Goal: Task Accomplishment & Management: Use online tool/utility

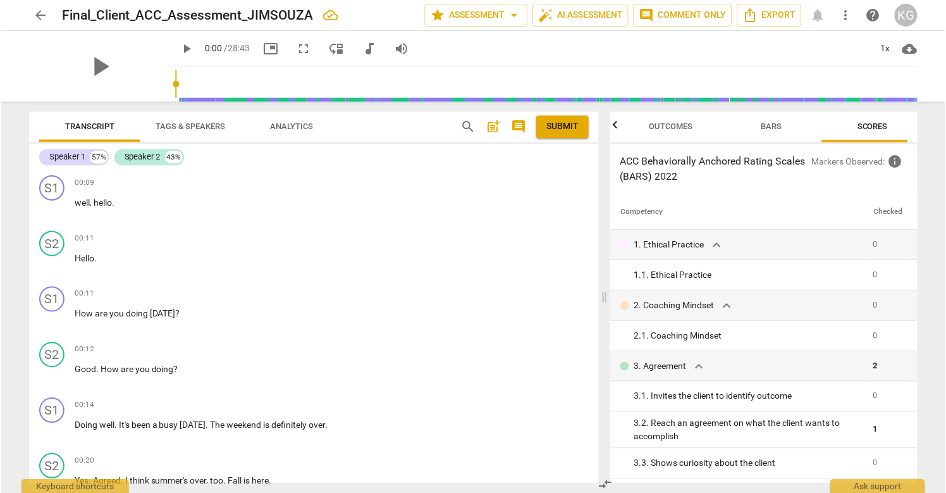
scroll to position [39, 0]
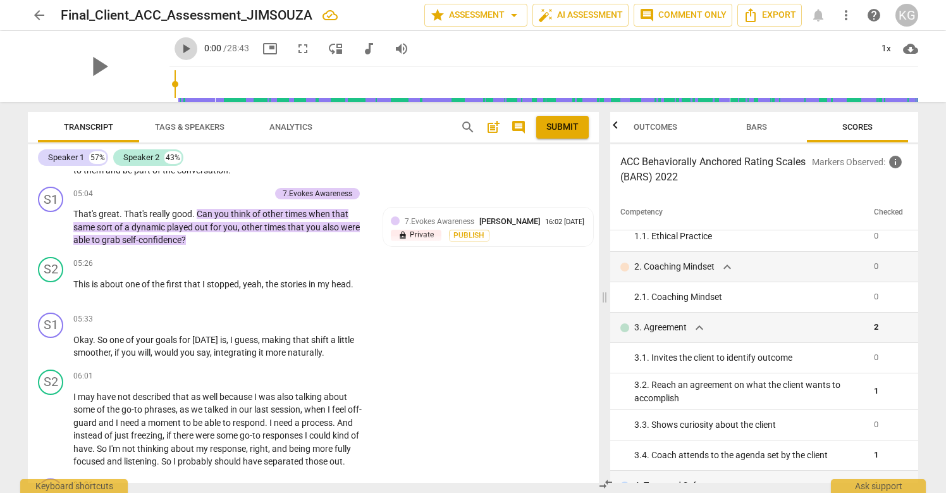
click at [178, 47] on span "play_arrow" at bounding box center [185, 48] width 15 height 15
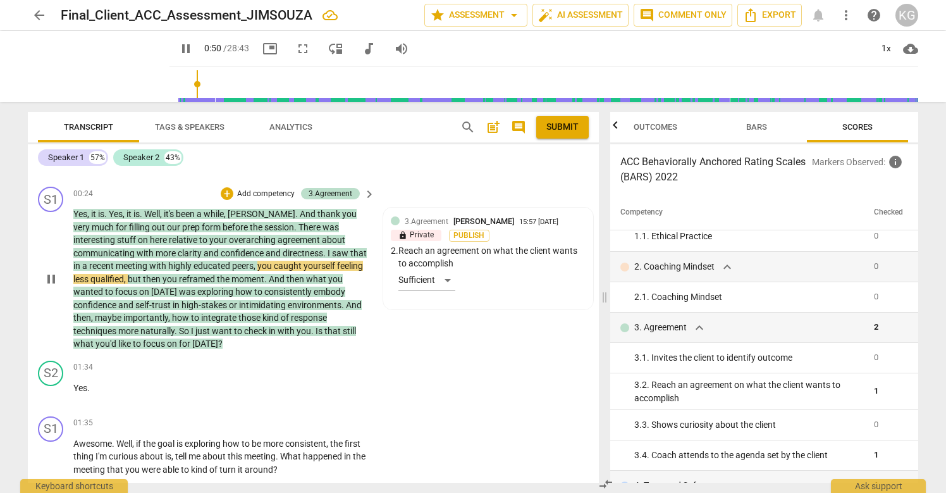
scroll to position [328, 0]
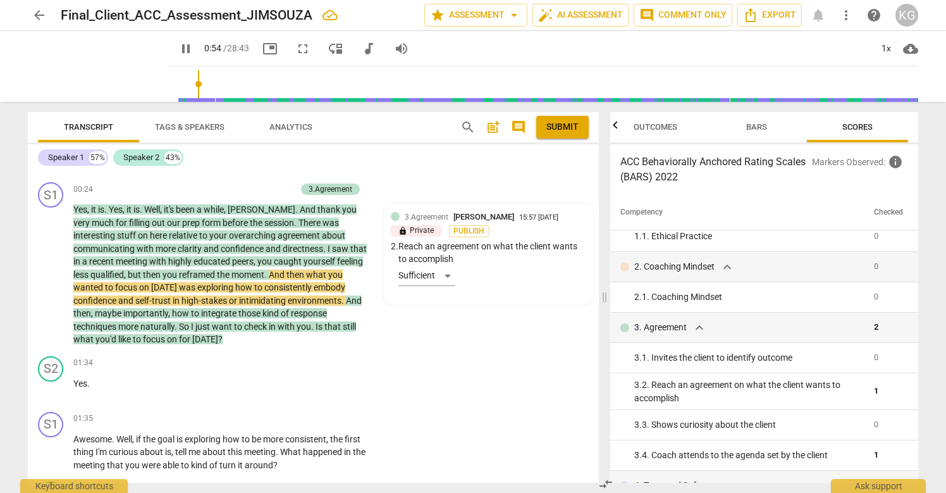
click at [178, 47] on span "pause" at bounding box center [185, 48] width 15 height 15
click at [178, 51] on span "play_arrow" at bounding box center [185, 48] width 15 height 15
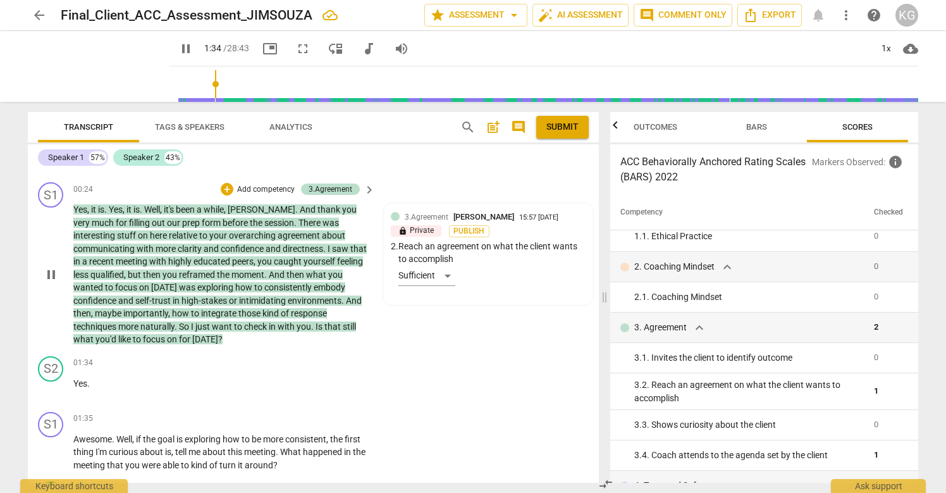
click at [118, 334] on span "you'd" at bounding box center [106, 339] width 23 height 10
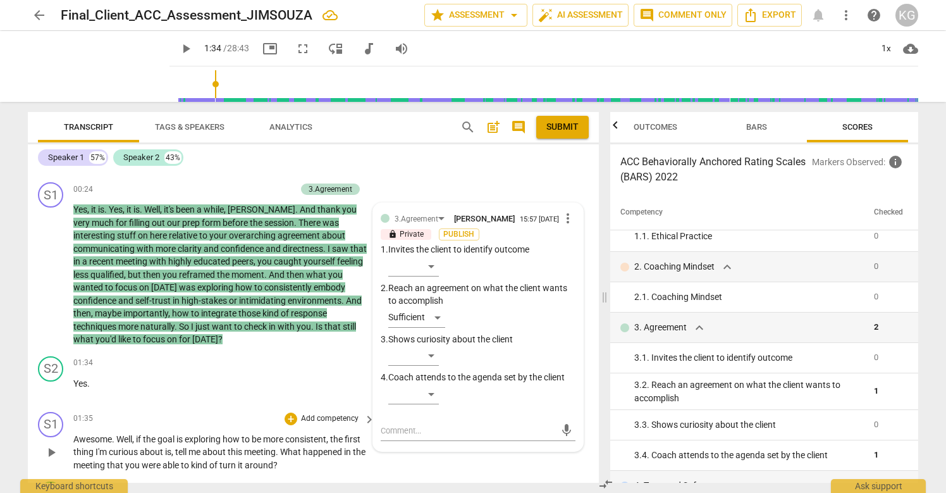
click at [250, 410] on div "S1 play_arrow pause 01:35 + Add competency keyboard_arrow_right Awesome . Well …" at bounding box center [313, 442] width 571 height 70
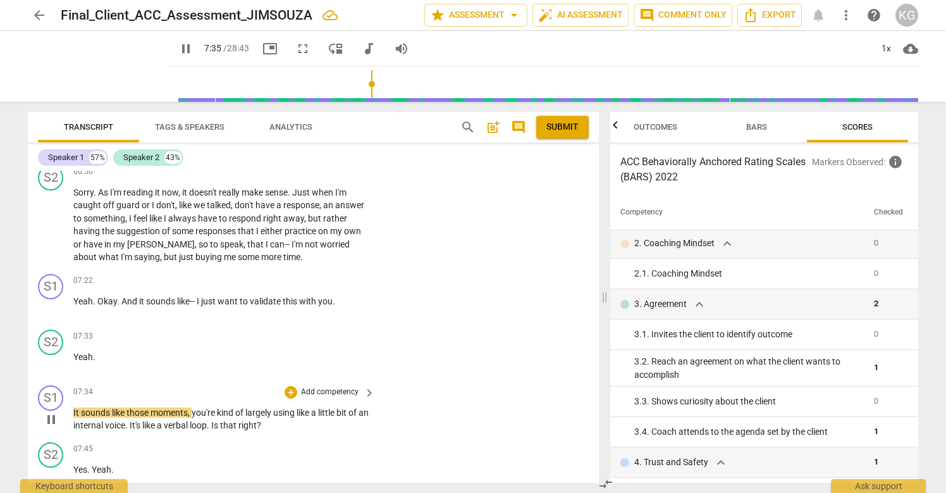
scroll to position [1870, 0]
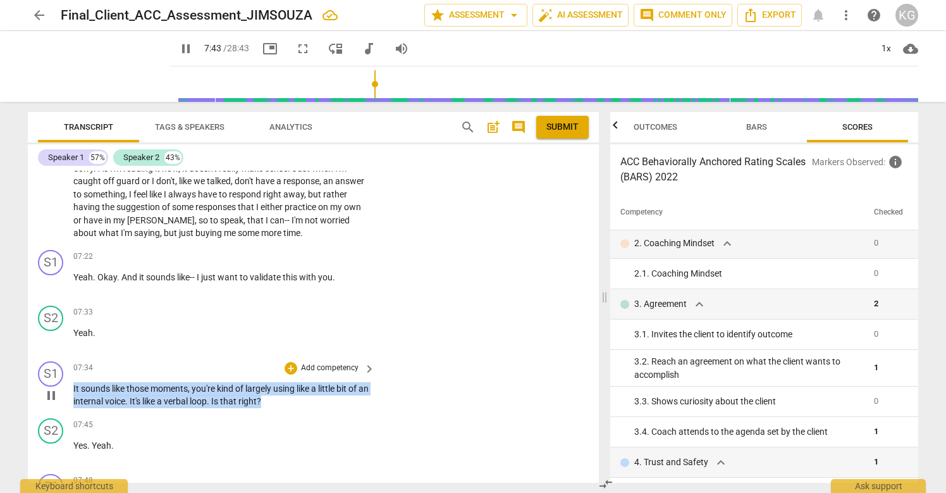
drag, startPoint x: 278, startPoint y: 400, endPoint x: 66, endPoint y: 383, distance: 212.6
click at [66, 383] on div "S1 play_arrow pause 07:34 + Add competency keyboard_arrow_right It sounds like …" at bounding box center [313, 384] width 571 height 57
click at [292, 366] on div "+" at bounding box center [291, 368] width 13 height 13
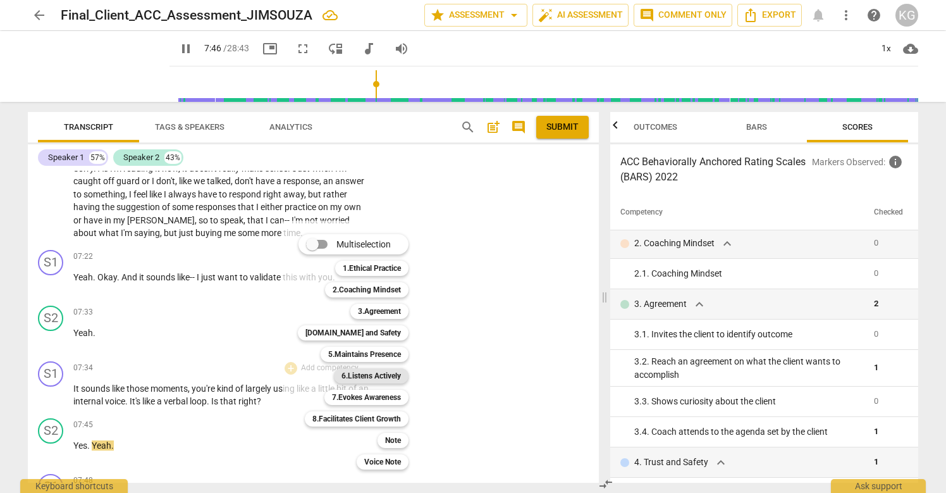
click at [383, 376] on b "6.Listens Actively" at bounding box center [370, 375] width 59 height 15
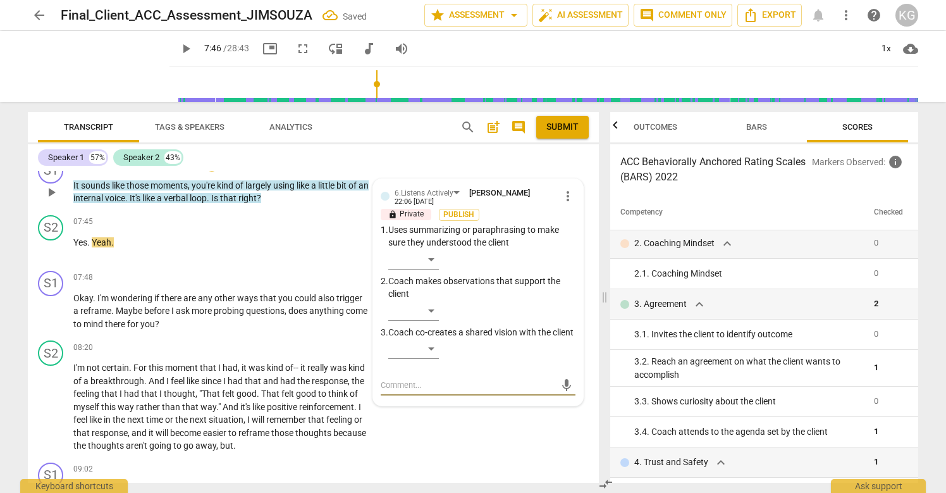
scroll to position [2073, 0]
click at [429, 257] on div "​" at bounding box center [413, 260] width 51 height 20
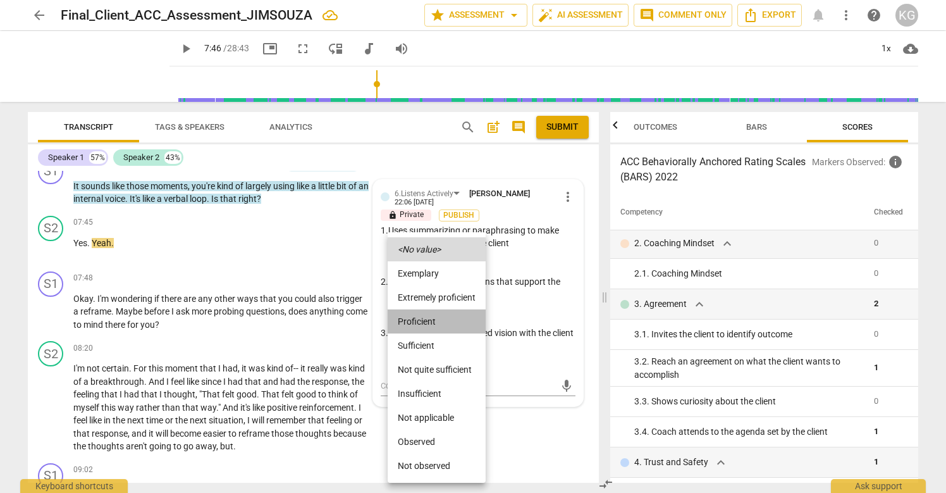
click at [431, 313] on li "Proficient" at bounding box center [437, 321] width 98 height 24
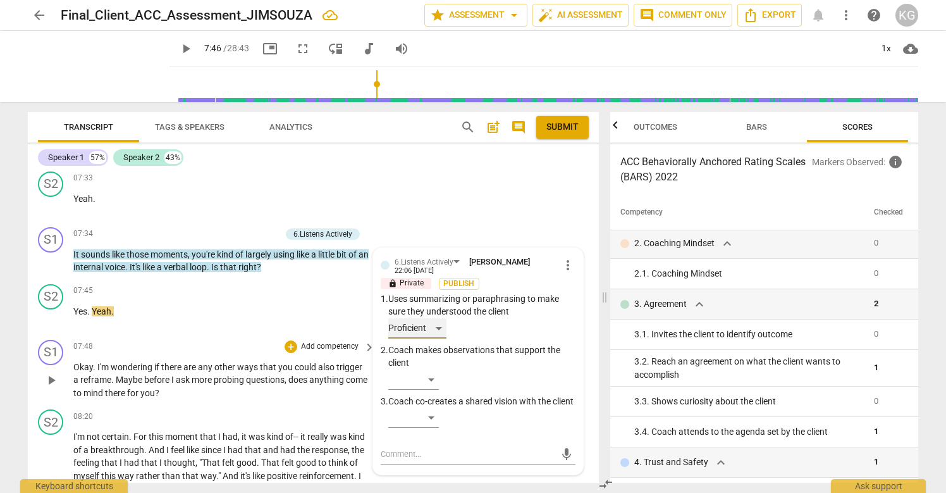
scroll to position [2003, 0]
click at [222, 364] on span "other" at bounding box center [225, 368] width 23 height 10
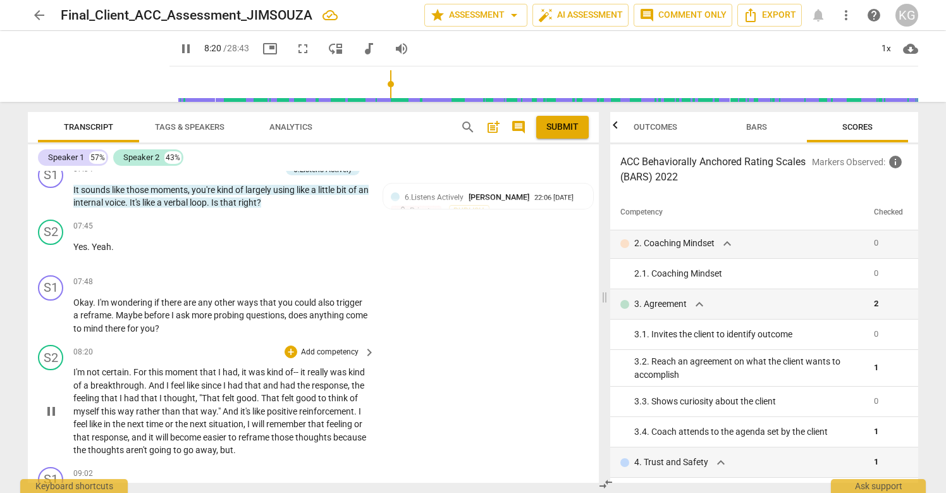
scroll to position [2070, 0]
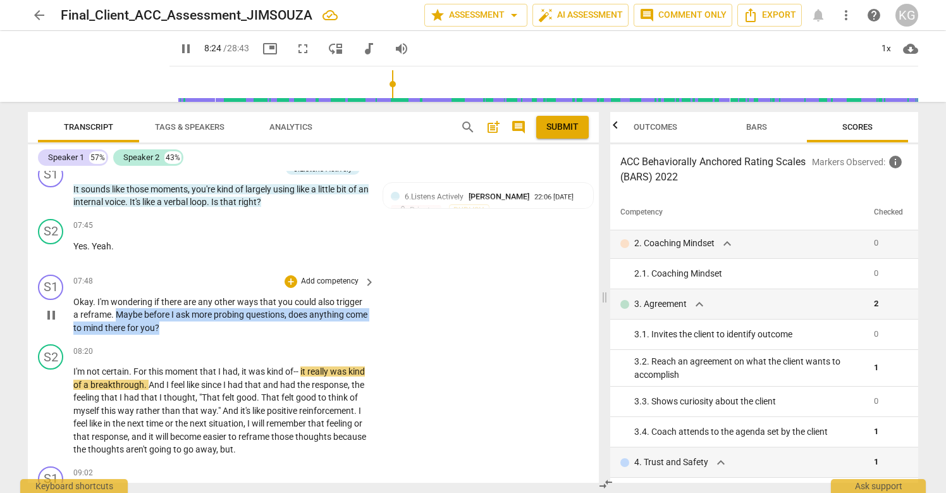
drag, startPoint x: 195, startPoint y: 326, endPoint x: 116, endPoint y: 314, distance: 80.5
click at [116, 314] on p "Okay . I'm wondering if there are any other ways that you could also trigger a …" at bounding box center [220, 314] width 295 height 39
click at [288, 280] on div "+" at bounding box center [291, 281] width 13 height 13
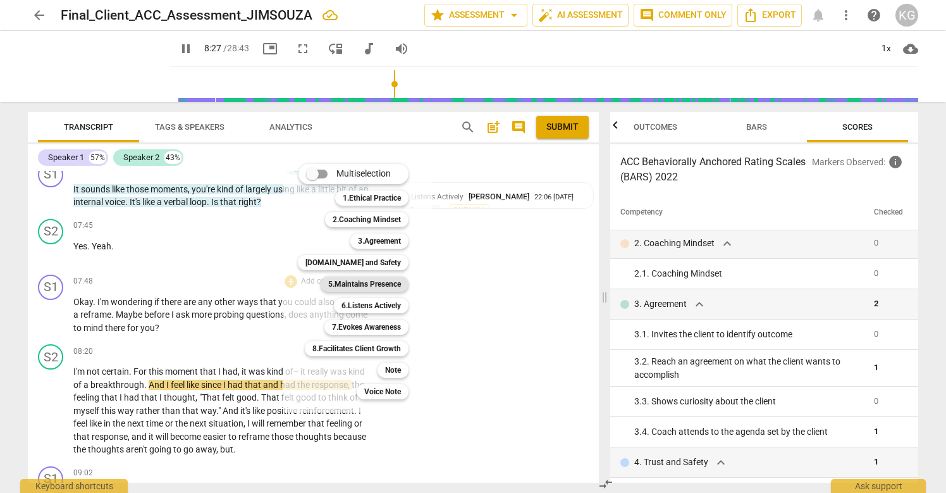
click at [369, 277] on b "5.Maintains Presence" at bounding box center [364, 283] width 73 height 15
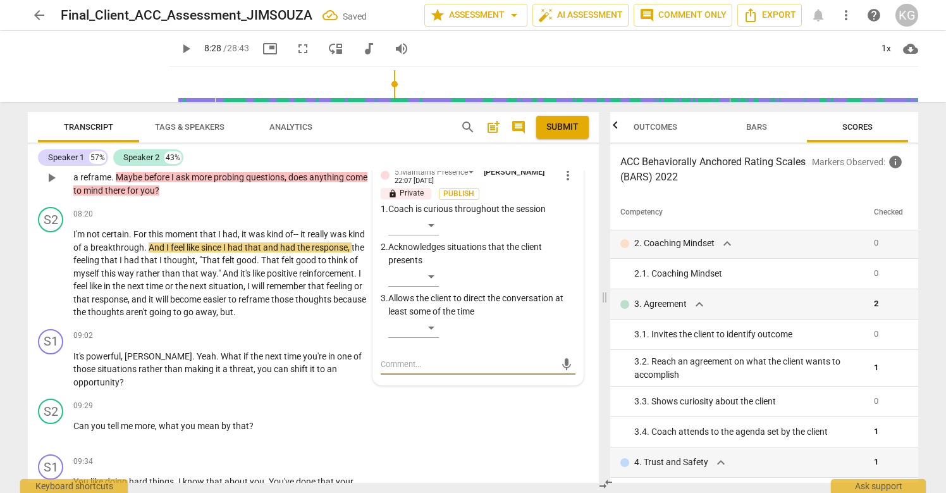
scroll to position [2195, 0]
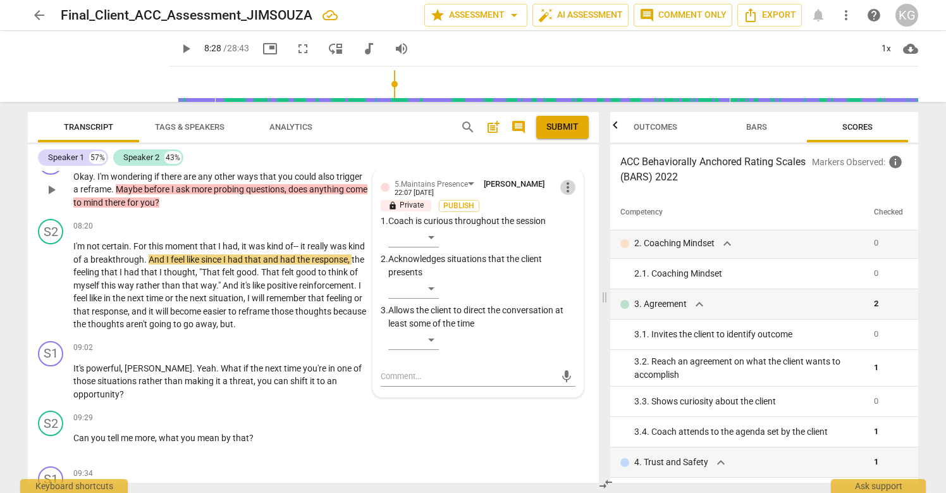
click at [565, 191] on span "more_vert" at bounding box center [567, 187] width 15 height 15
click at [576, 208] on li "Delete" at bounding box center [578, 211] width 44 height 24
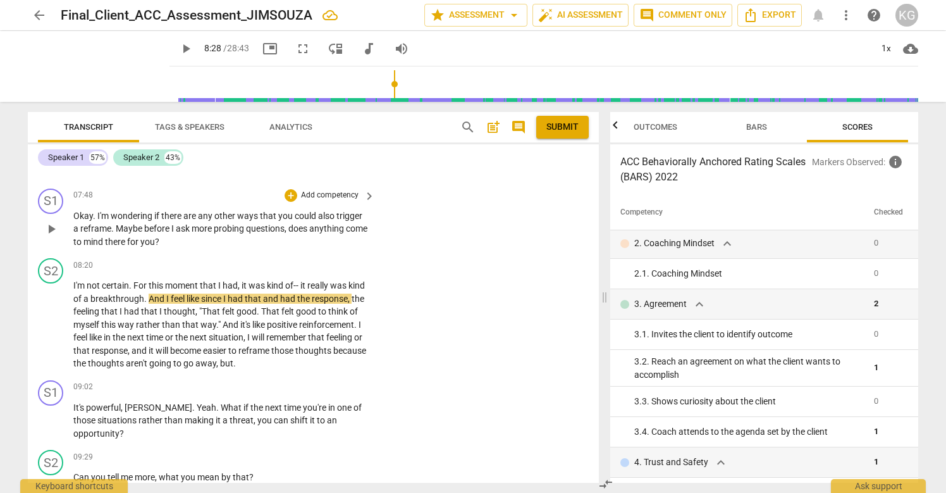
scroll to position [2154, 0]
click at [51, 326] on span "play_arrow" at bounding box center [51, 325] width 15 height 15
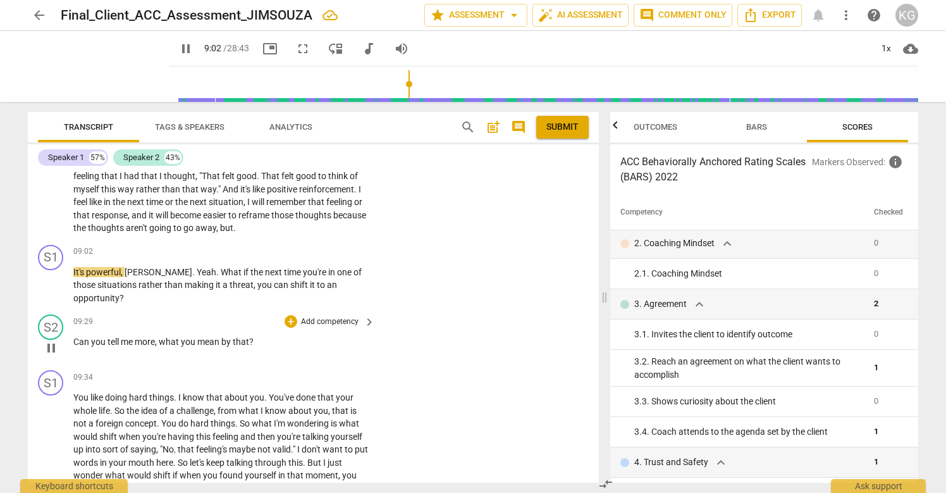
scroll to position [2292, 0]
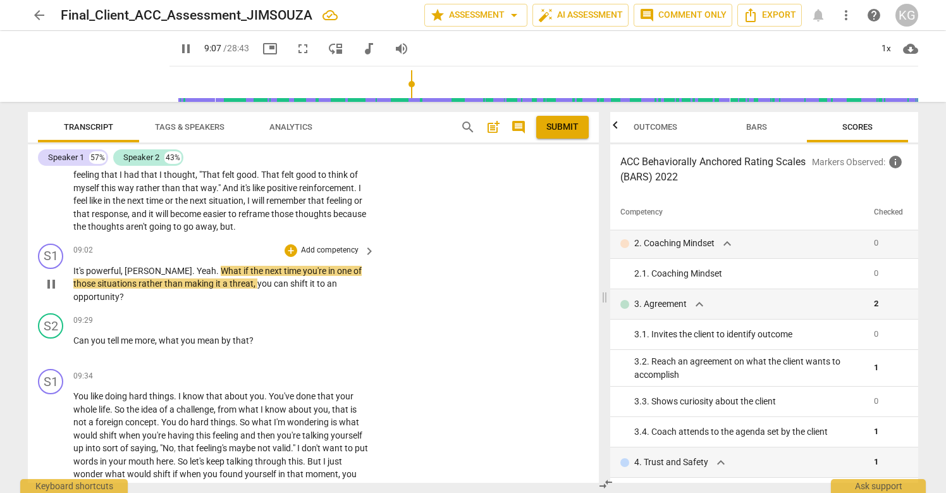
drag, startPoint x: 73, startPoint y: 268, endPoint x: 151, endPoint y: 263, distance: 77.9
click at [151, 263] on div "09:02 + Add competency keyboard_arrow_right It's powerful , [PERSON_NAME] . Yea…" at bounding box center [224, 273] width 303 height 60
drag, startPoint x: 73, startPoint y: 269, endPoint x: 176, endPoint y: 268, distance: 102.4
click at [176, 268] on p "It's powerful , [PERSON_NAME] . Yeah . What if the next time you're in one of t…" at bounding box center [220, 283] width 295 height 39
click at [288, 250] on div "+" at bounding box center [291, 250] width 13 height 13
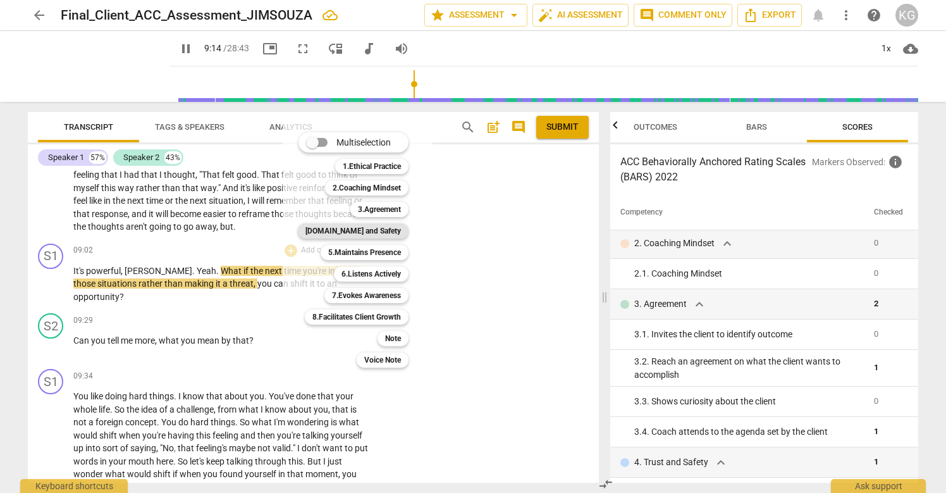
click at [379, 226] on b "[DOMAIN_NAME] and Safety" at bounding box center [352, 230] width 95 height 15
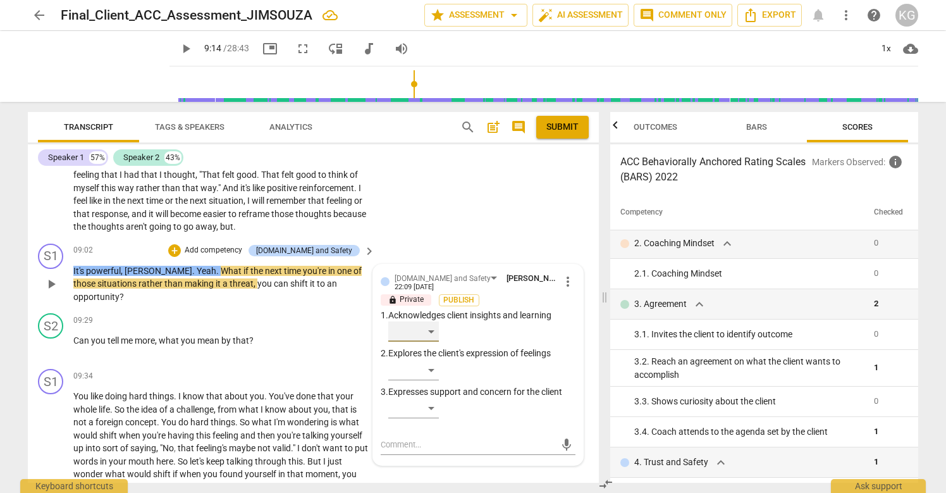
click at [431, 331] on div "​" at bounding box center [413, 331] width 51 height 20
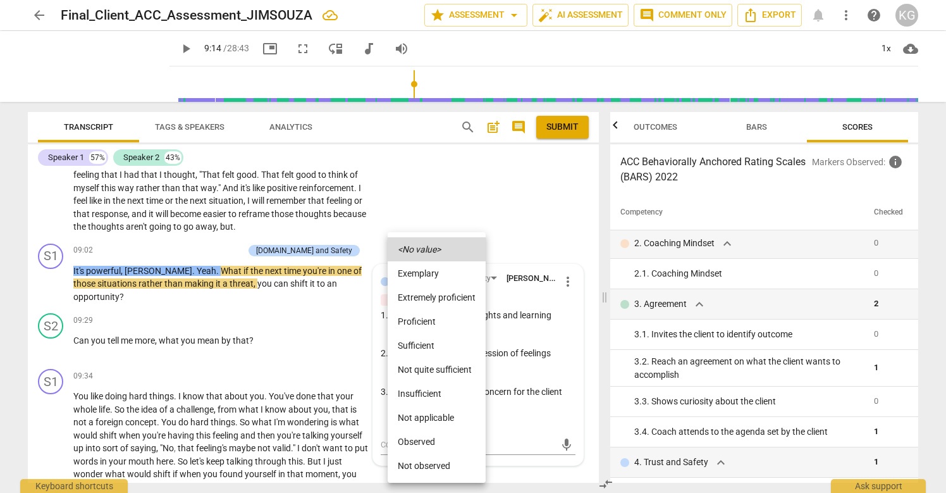
click at [431, 342] on li "Sufficient" at bounding box center [437, 345] width 98 height 24
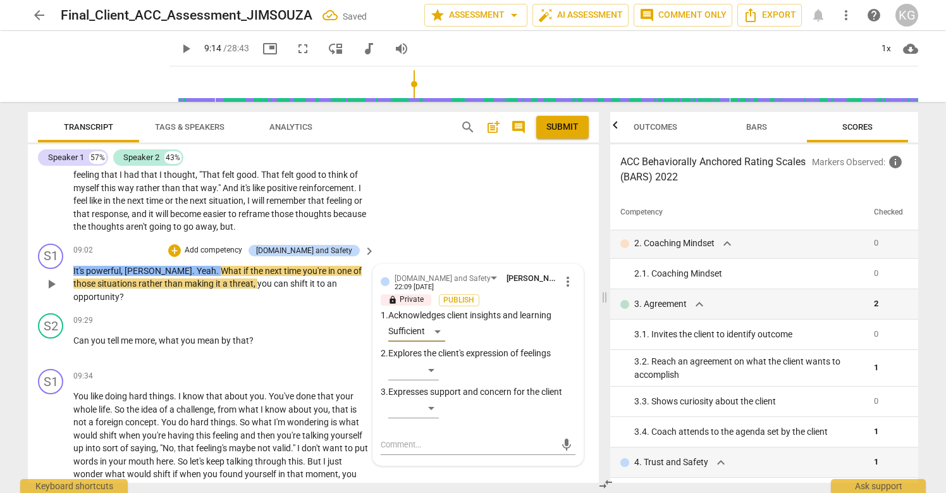
click at [142, 269] on span "[PERSON_NAME]" at bounding box center [159, 271] width 68 height 10
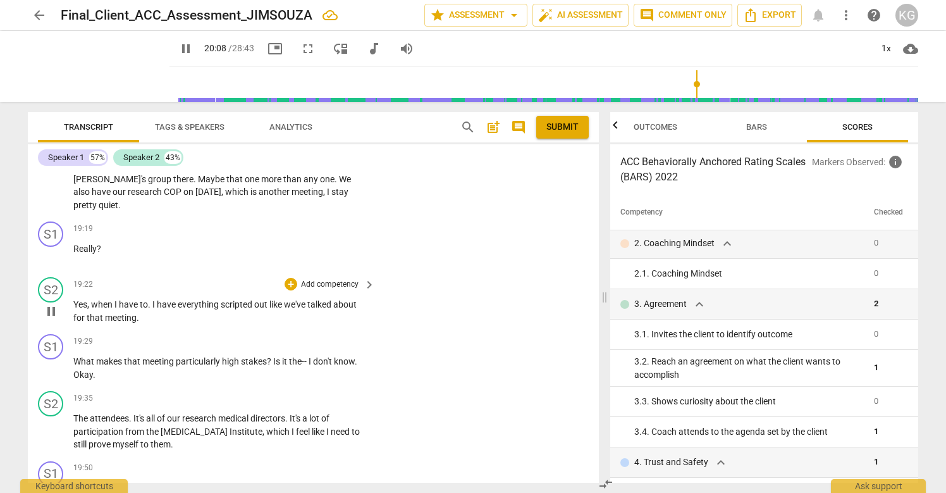
scroll to position [5039, 0]
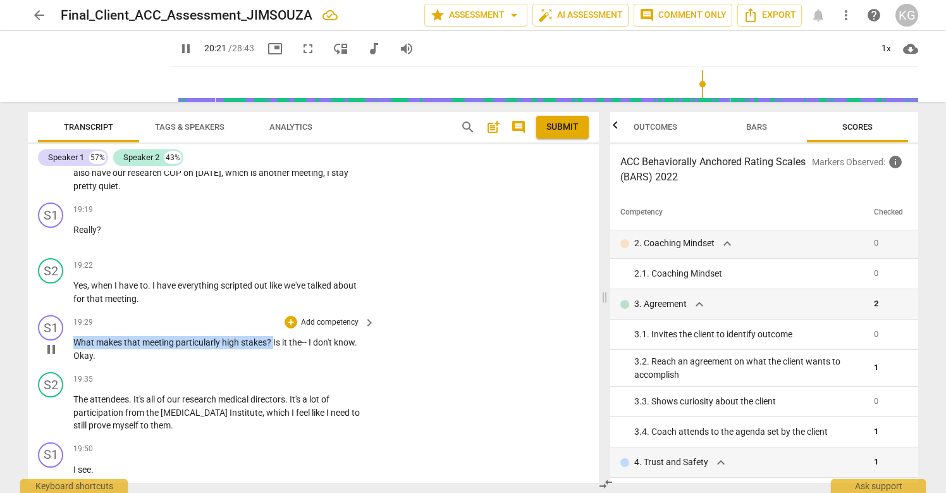
drag, startPoint x: 73, startPoint y: 329, endPoint x: 274, endPoint y: 331, distance: 201.1
click at [274, 336] on p "What makes that meeting particularly high stakes ? Is it the- - I don't know . …" at bounding box center [220, 349] width 295 height 26
click at [290, 316] on div "+" at bounding box center [291, 322] width 13 height 13
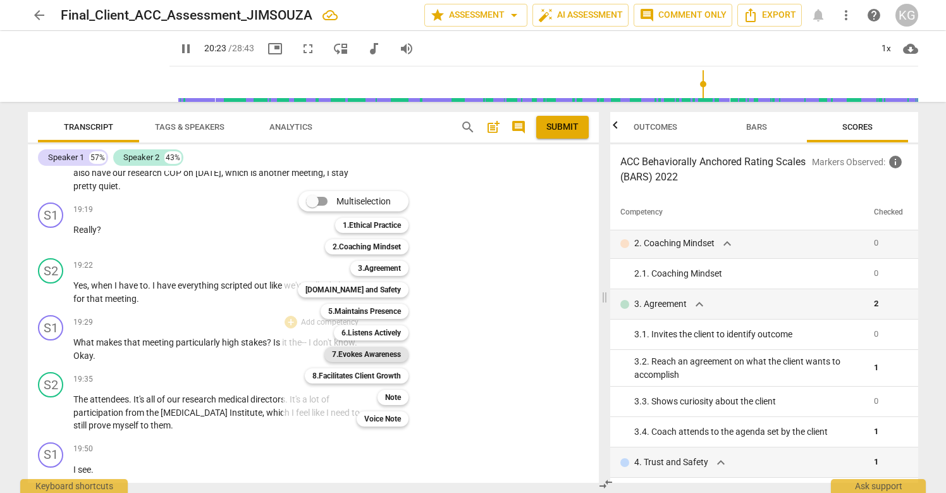
click at [376, 358] on b "7.Evokes Awareness" at bounding box center [366, 354] width 69 height 15
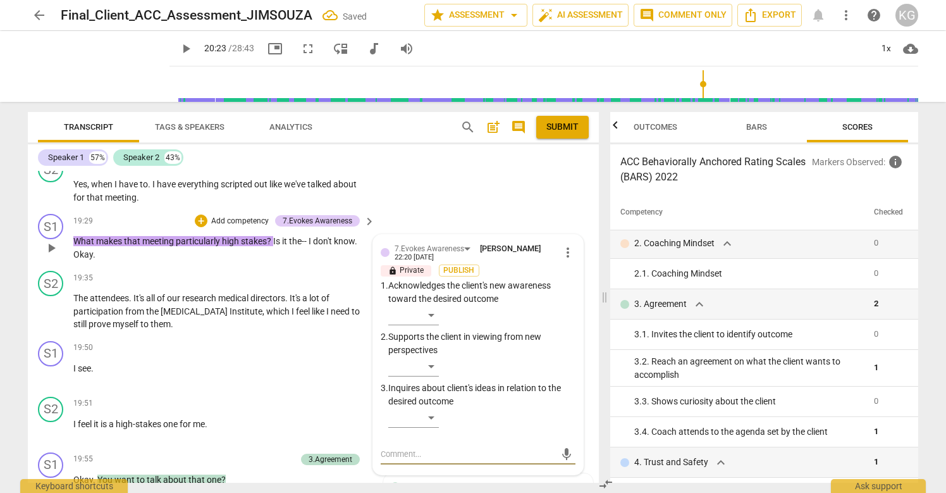
scroll to position [5160, 0]
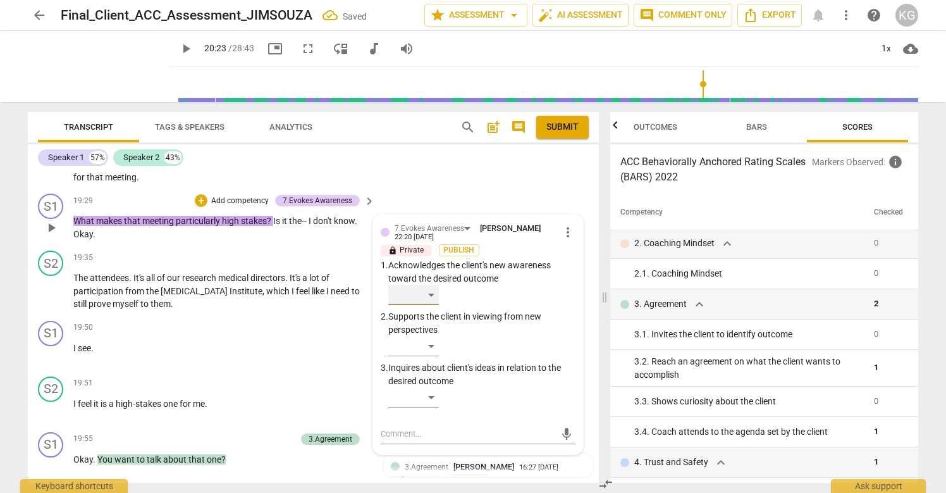
click at [426, 285] on div "​" at bounding box center [413, 295] width 51 height 20
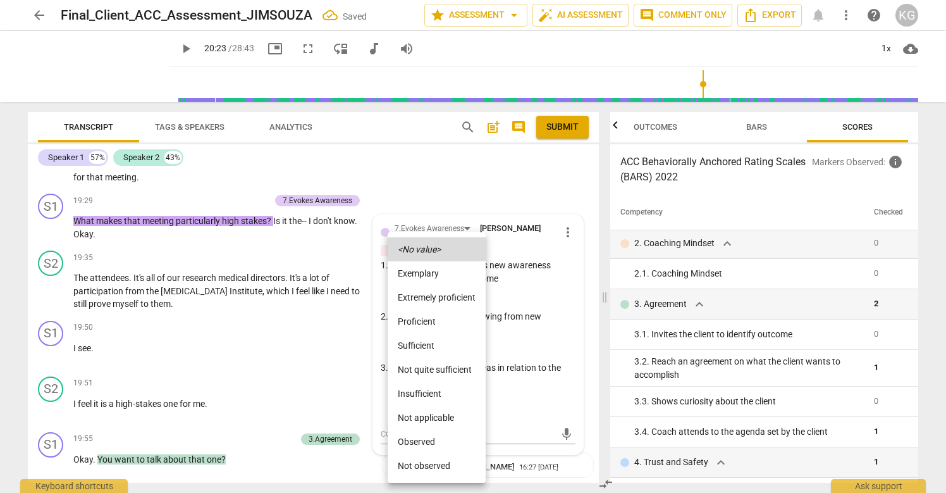
click at [497, 244] on div at bounding box center [473, 246] width 946 height 493
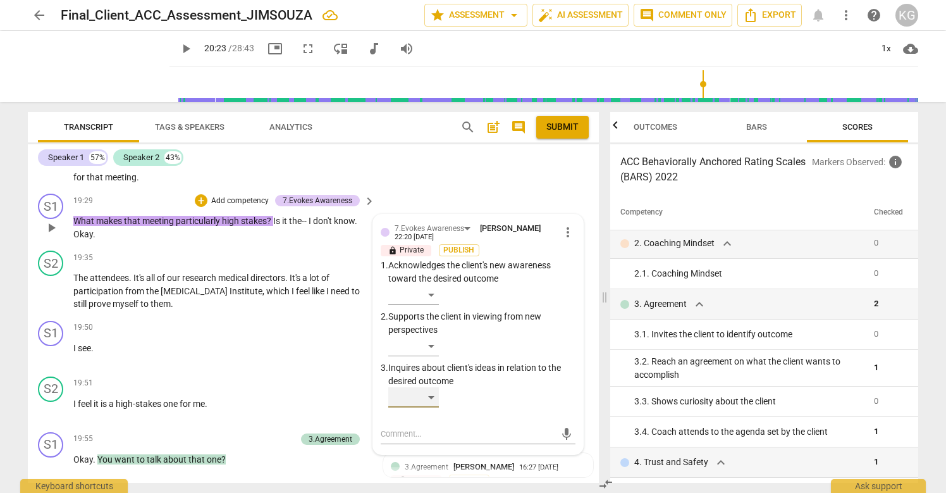
click at [433, 387] on div "​" at bounding box center [413, 397] width 51 height 20
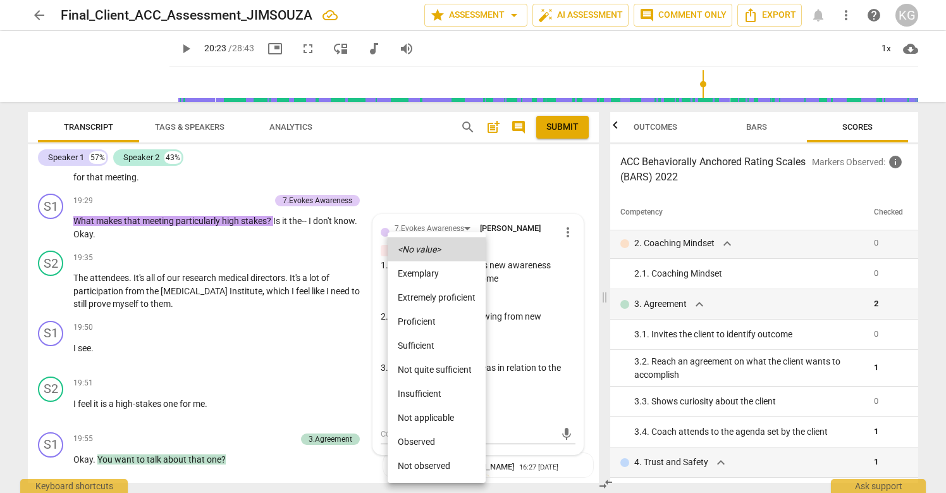
click at [442, 324] on li "Proficient" at bounding box center [437, 321] width 98 height 24
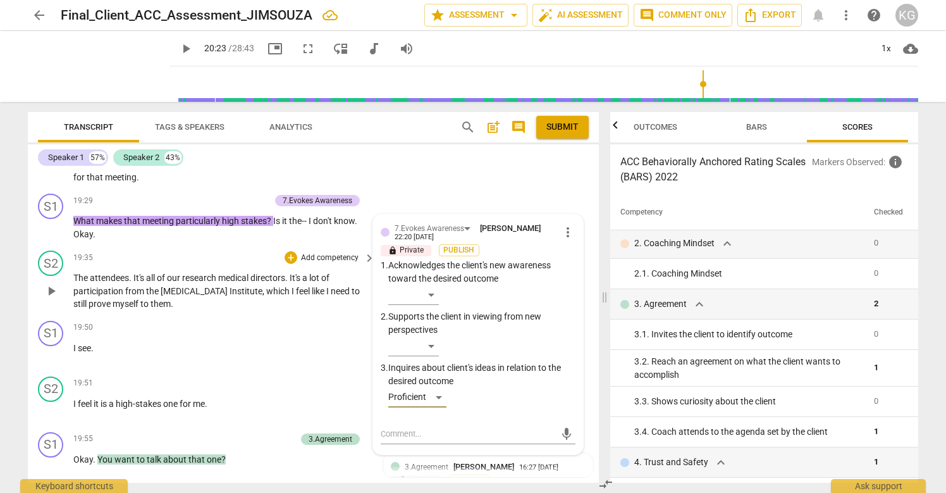
click at [139, 286] on span "from" at bounding box center [135, 291] width 21 height 10
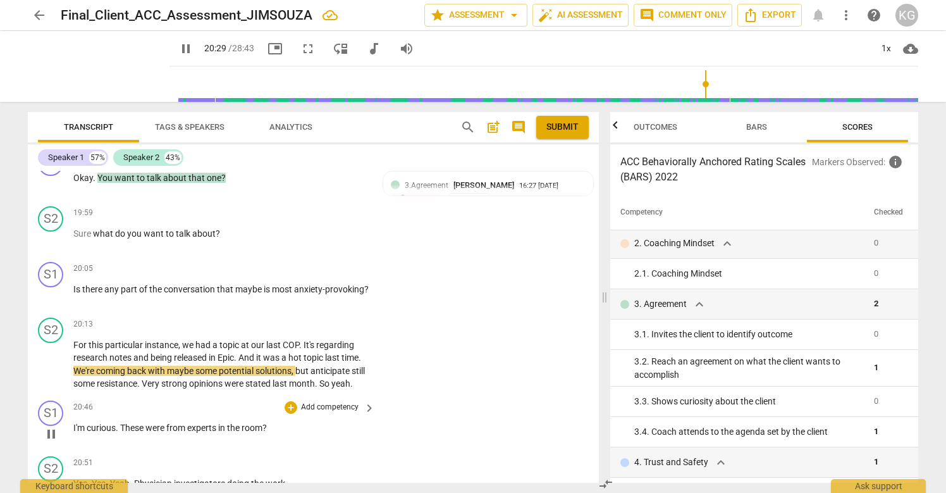
scroll to position [5425, 0]
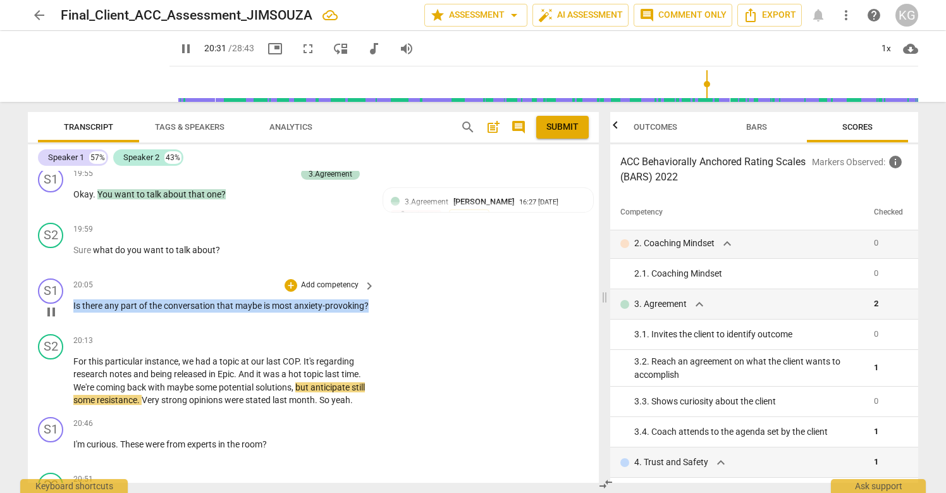
drag, startPoint x: 146, startPoint y: 305, endPoint x: 59, endPoint y: 290, distance: 88.6
click at [59, 290] on div "S1 play_arrow pause 20:05 + Add competency keyboard_arrow_right Is there any pa…" at bounding box center [313, 301] width 571 height 56
click at [286, 279] on div "+" at bounding box center [291, 285] width 13 height 13
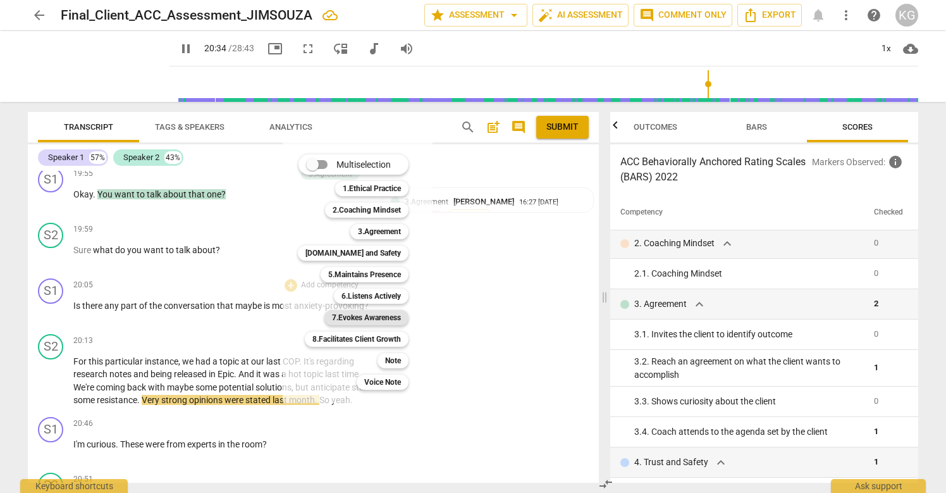
click at [388, 319] on b "7.Evokes Awareness" at bounding box center [366, 317] width 69 height 15
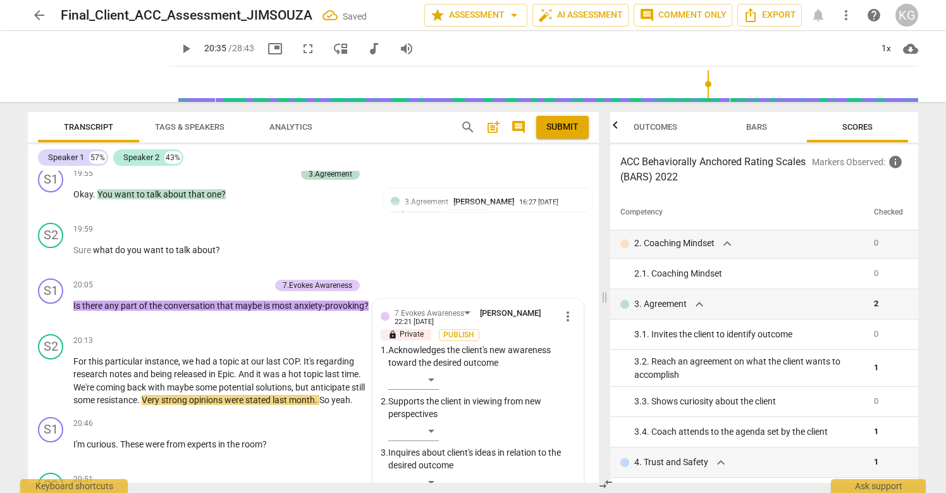
scroll to position [5604, 0]
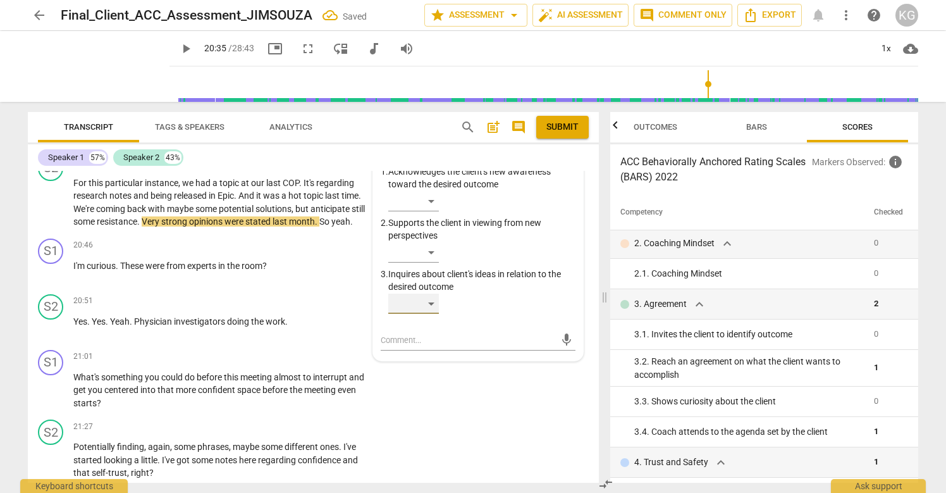
click at [422, 293] on div "​" at bounding box center [413, 303] width 51 height 20
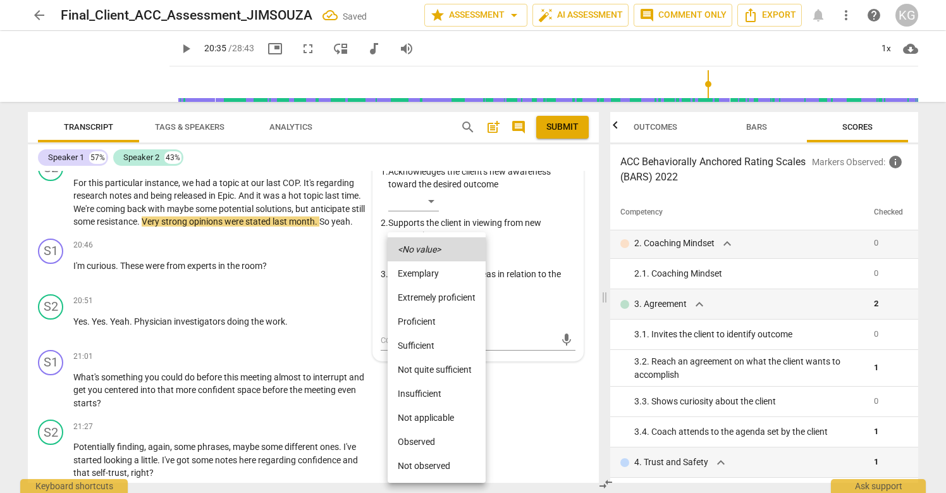
click at [430, 315] on li "Proficient" at bounding box center [437, 321] width 98 height 24
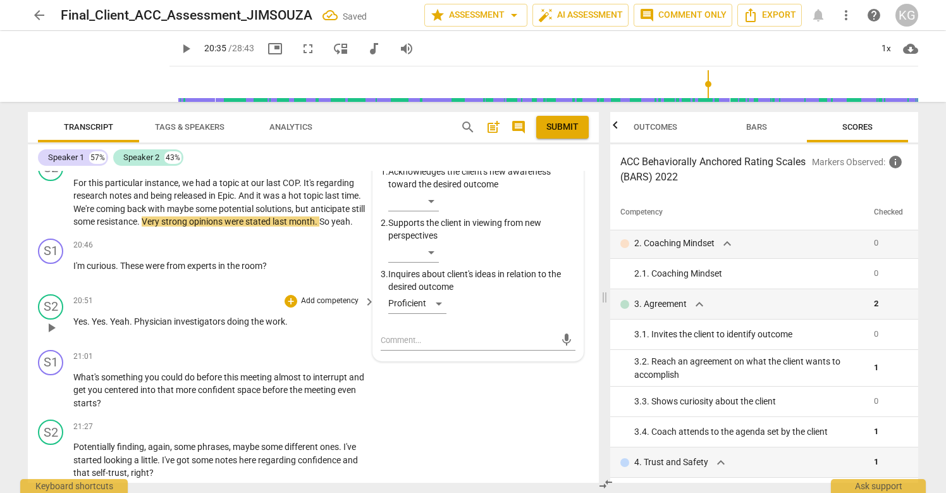
click at [245, 320] on span "doing" at bounding box center [239, 321] width 24 height 10
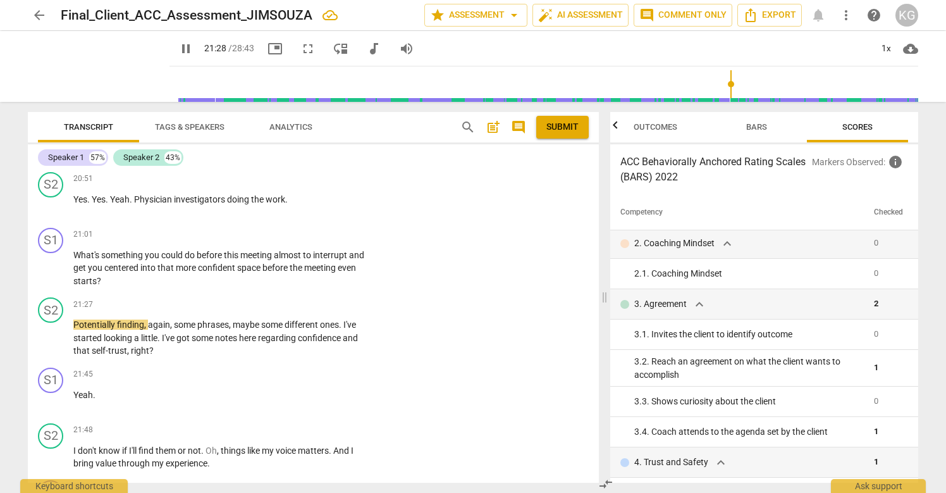
scroll to position [5726, 0]
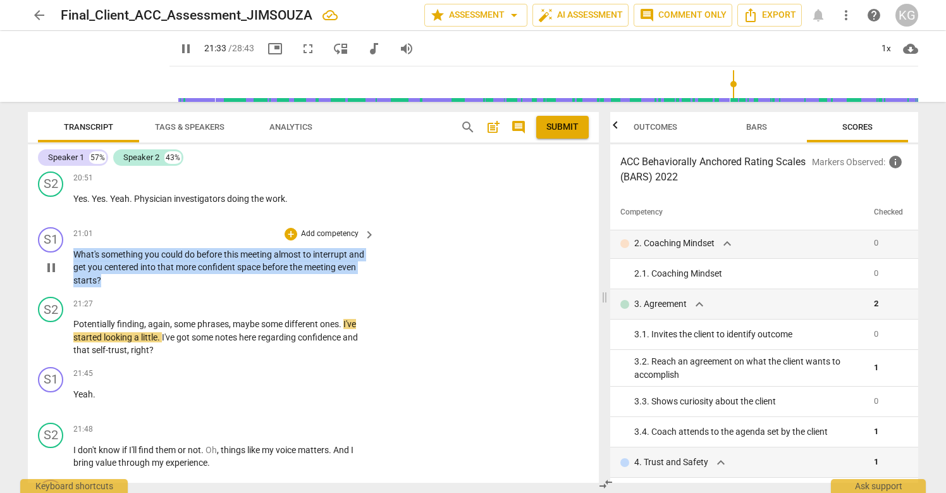
drag, startPoint x: 74, startPoint y: 254, endPoint x: 146, endPoint y: 283, distance: 77.5
click at [146, 283] on p "What's something you could do before this meeting almost to interrupt and get y…" at bounding box center [220, 267] width 295 height 39
click at [290, 233] on div "+" at bounding box center [291, 234] width 13 height 13
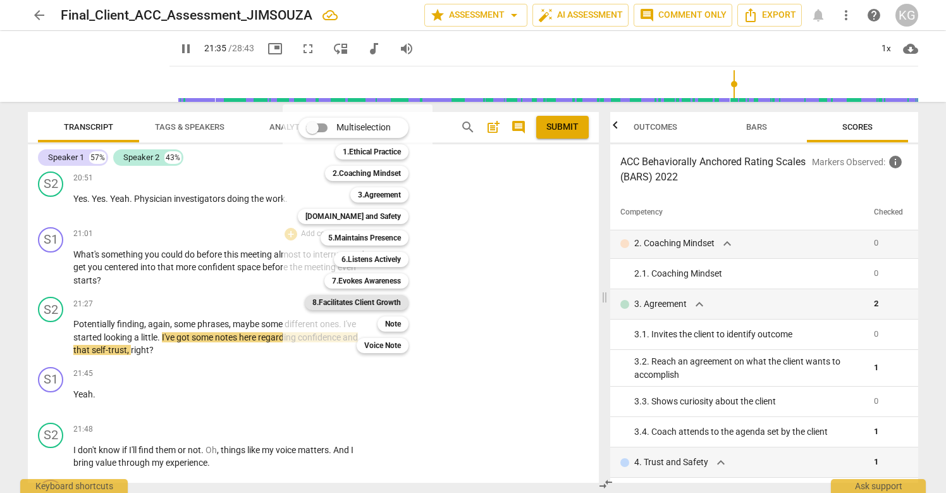
click at [393, 303] on b "8.Facilitates Client Growth" at bounding box center [356, 302] width 89 height 15
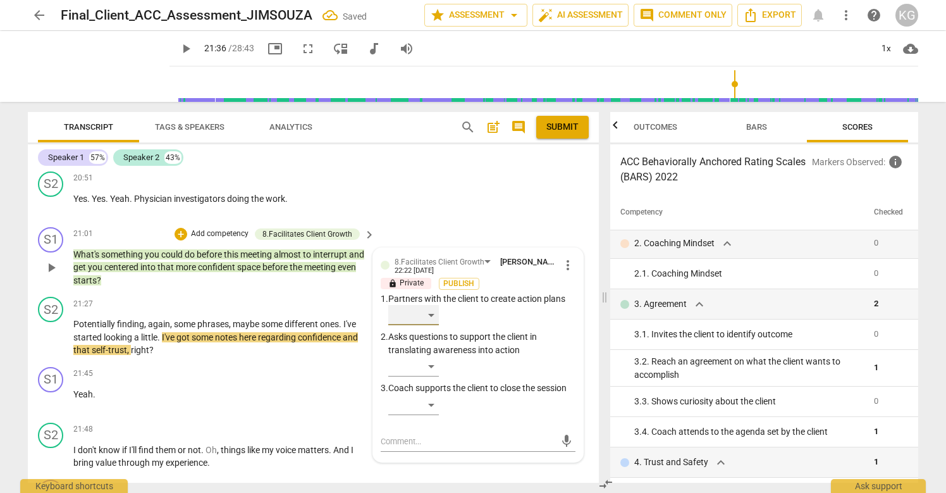
click at [429, 314] on div "​" at bounding box center [413, 315] width 51 height 20
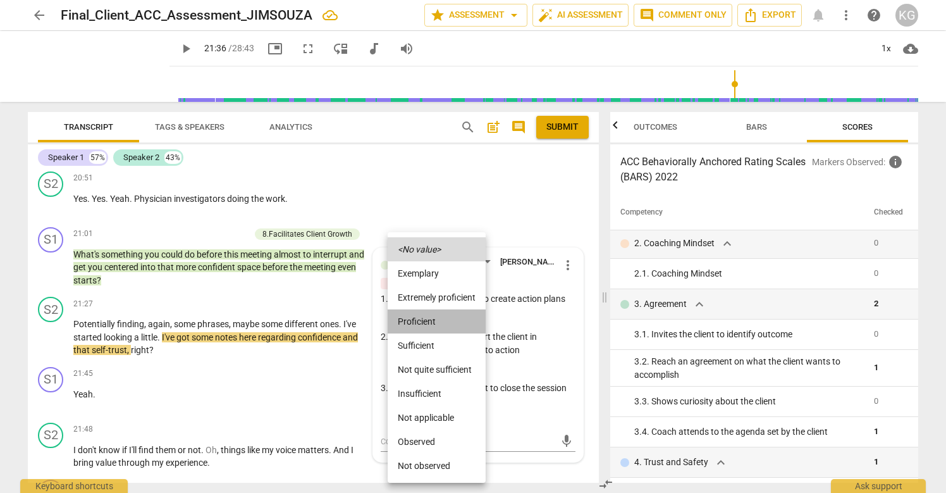
click at [446, 324] on li "Proficient" at bounding box center [437, 321] width 98 height 24
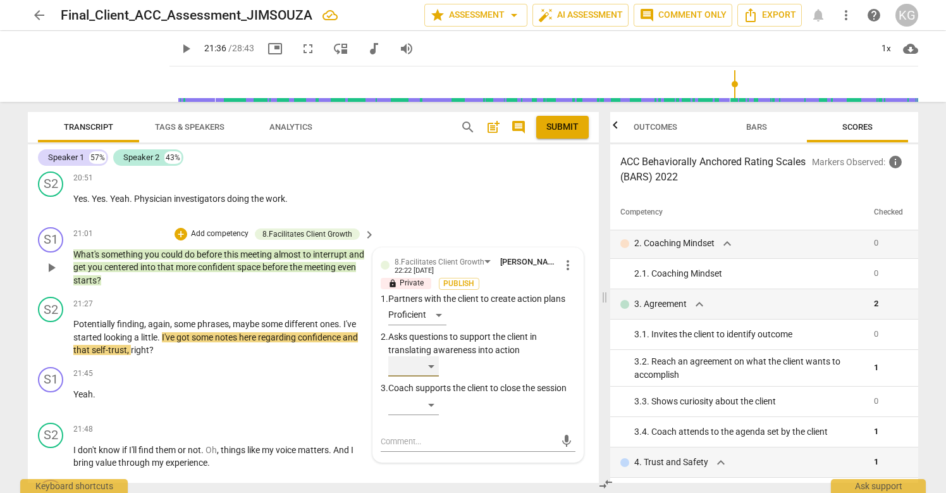
click at [424, 366] on div "​" at bounding box center [413, 366] width 51 height 20
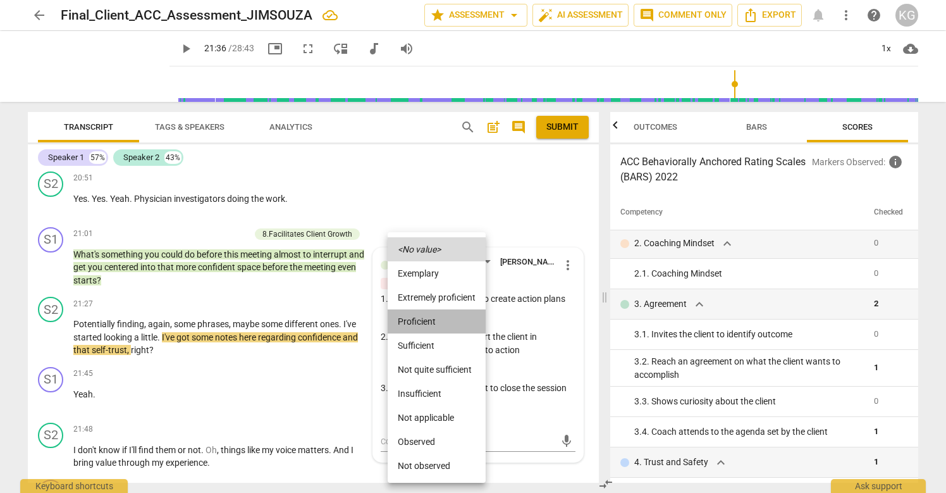
click at [429, 328] on li "Proficient" at bounding box center [437, 321] width 98 height 24
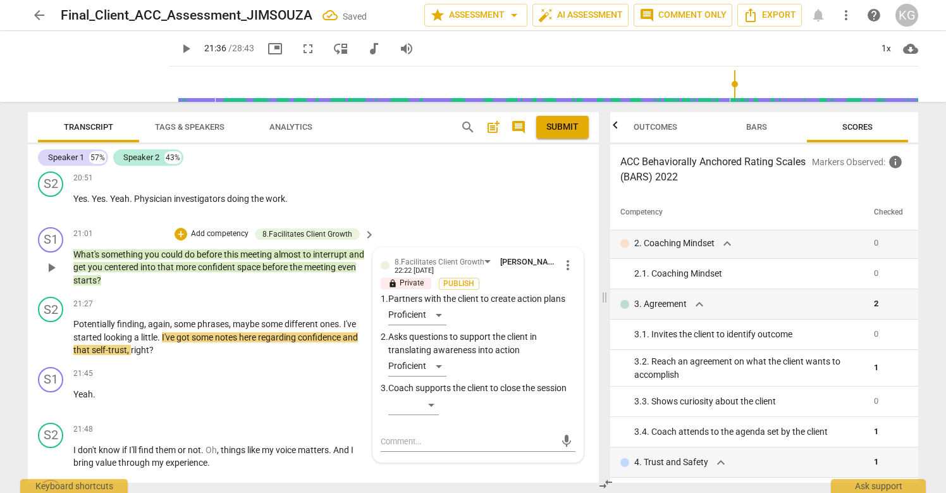
click at [240, 259] on span "this" at bounding box center [232, 254] width 16 height 10
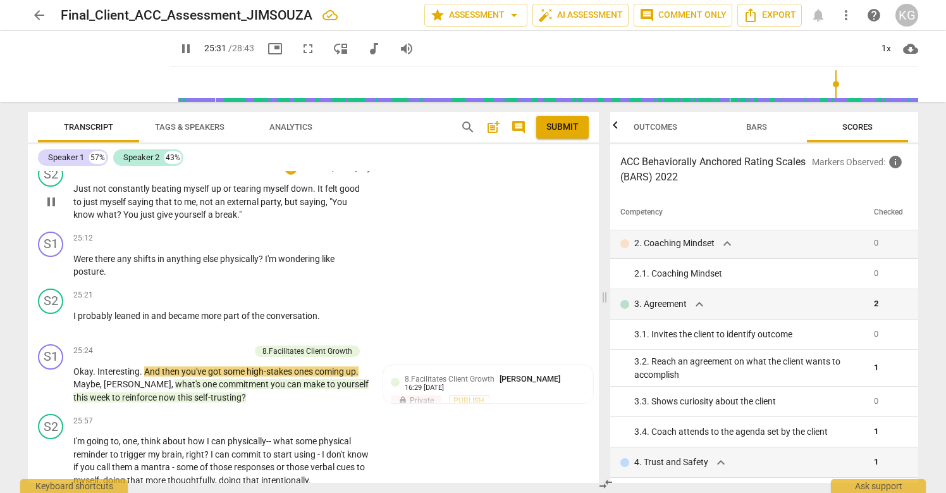
scroll to position [6851, 0]
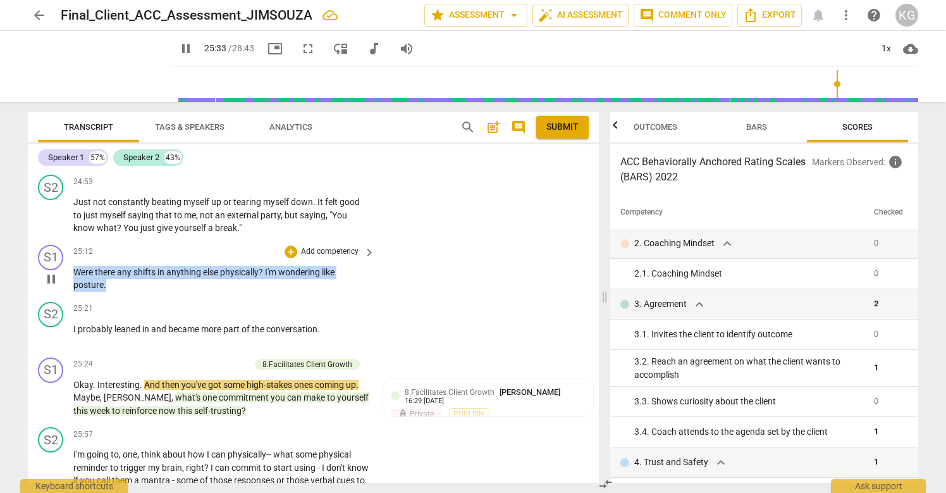
drag, startPoint x: 121, startPoint y: 302, endPoint x: 66, endPoint y: 284, distance: 57.4
click at [66, 284] on div "S1 play_arrow pause 25:12 + Add competency keyboard_arrow_right Were there any …" at bounding box center [313, 268] width 571 height 57
click at [292, 258] on div "+" at bounding box center [291, 251] width 13 height 13
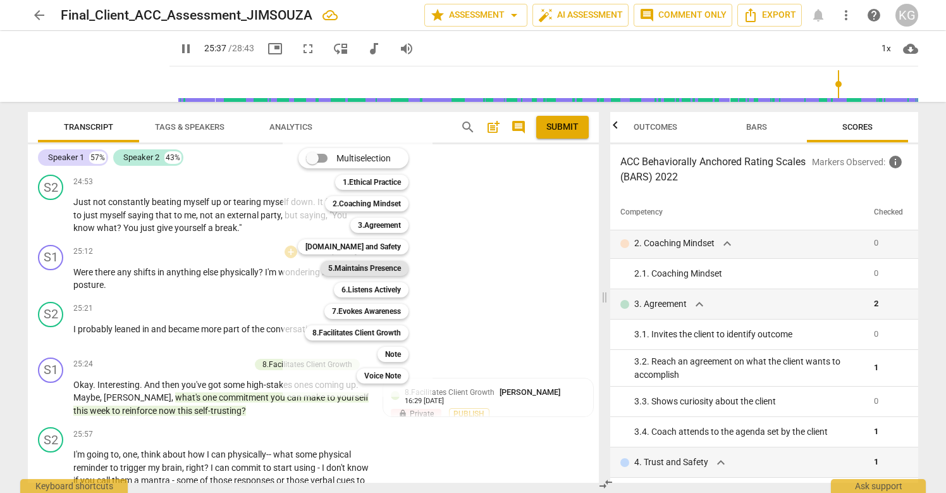
click at [386, 266] on b "5.Maintains Presence" at bounding box center [364, 268] width 73 height 15
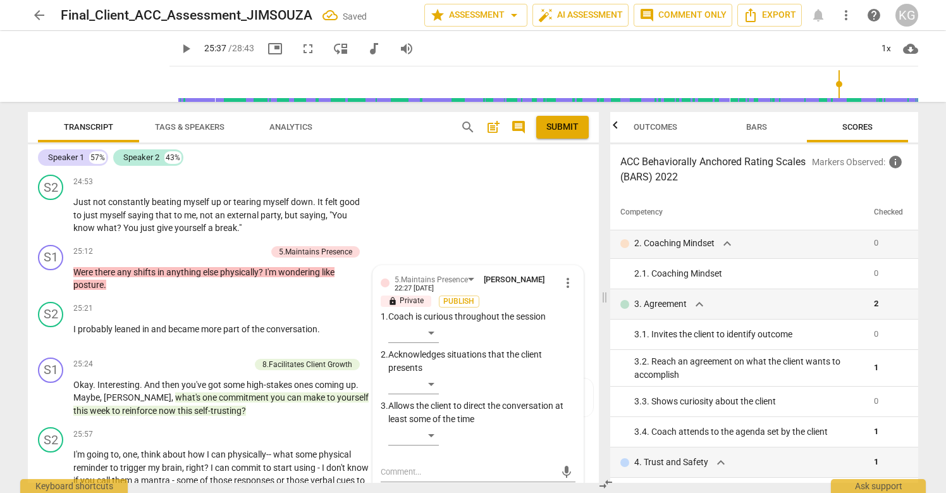
scroll to position [6859, 0]
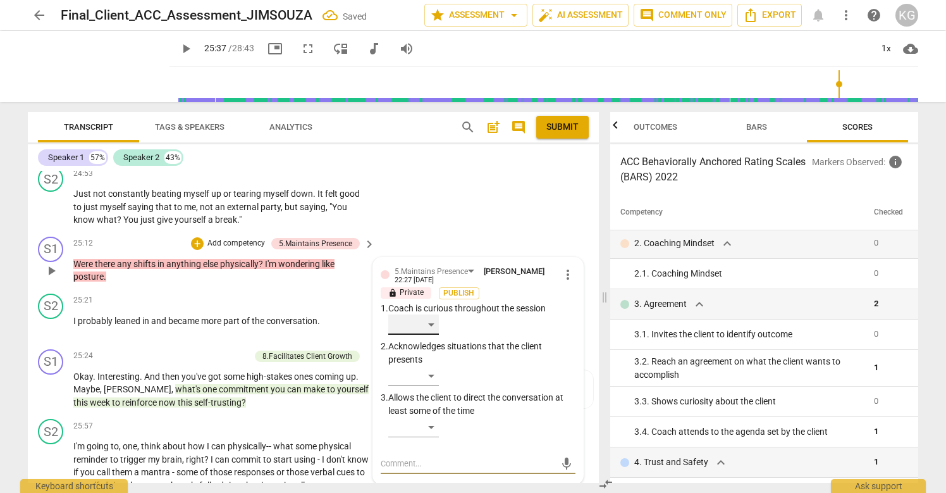
click at [427, 334] on div "​" at bounding box center [413, 324] width 51 height 20
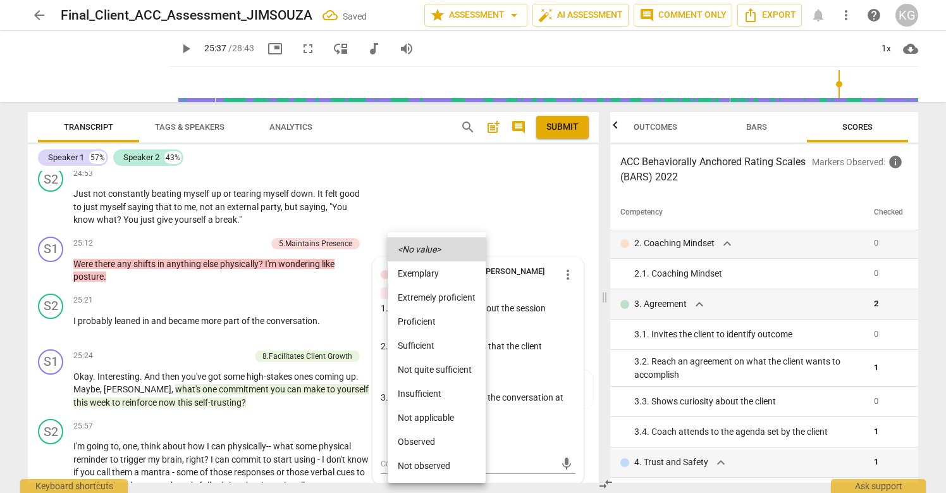
click at [423, 316] on li "Proficient" at bounding box center [437, 321] width 98 height 24
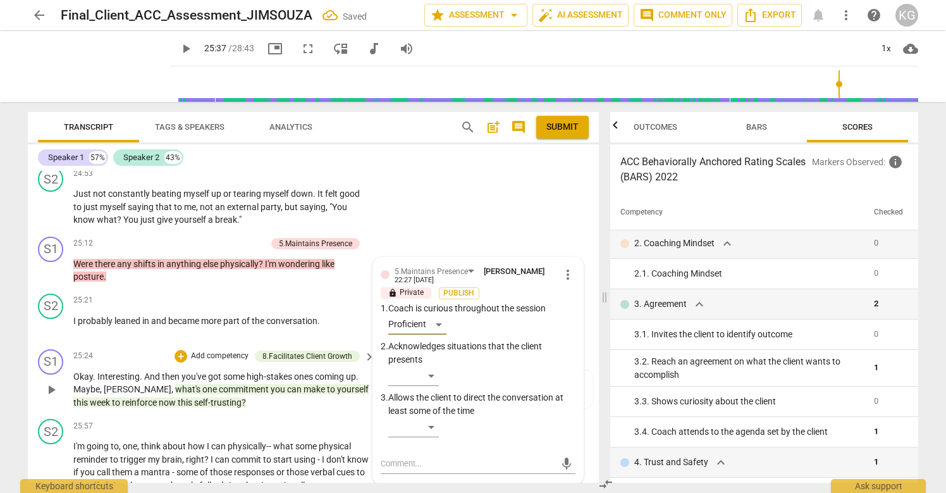
click at [197, 396] on p "Okay . Interesting . And then you've got some high-stakes ones coming up . [PER…" at bounding box center [220, 389] width 295 height 39
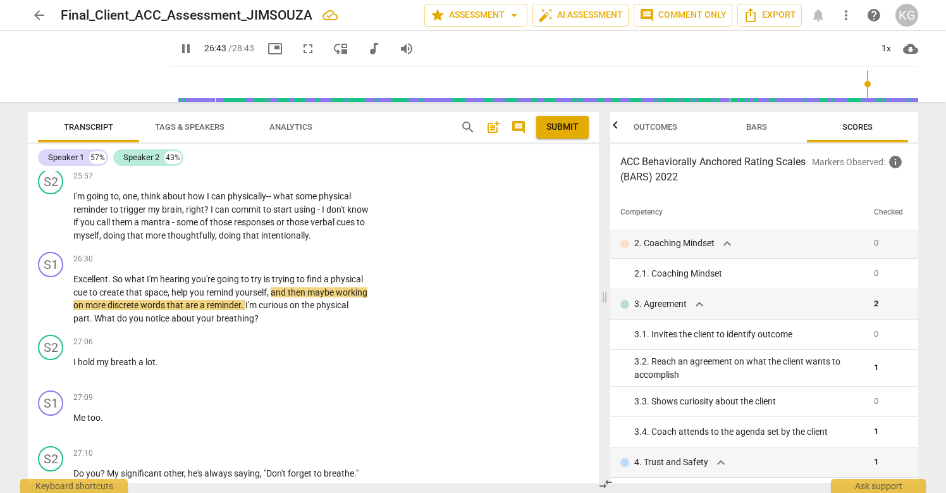
scroll to position [7111, 0]
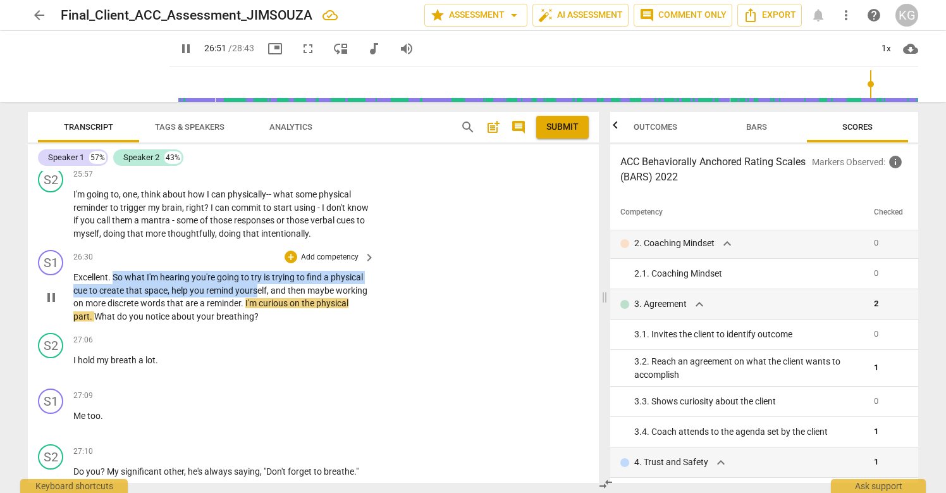
drag, startPoint x: 114, startPoint y: 289, endPoint x: 257, endPoint y: 309, distance: 144.3
click at [258, 309] on p "Excellent . So what I'm hearing you're going to try is trying to find a physica…" at bounding box center [220, 297] width 295 height 52
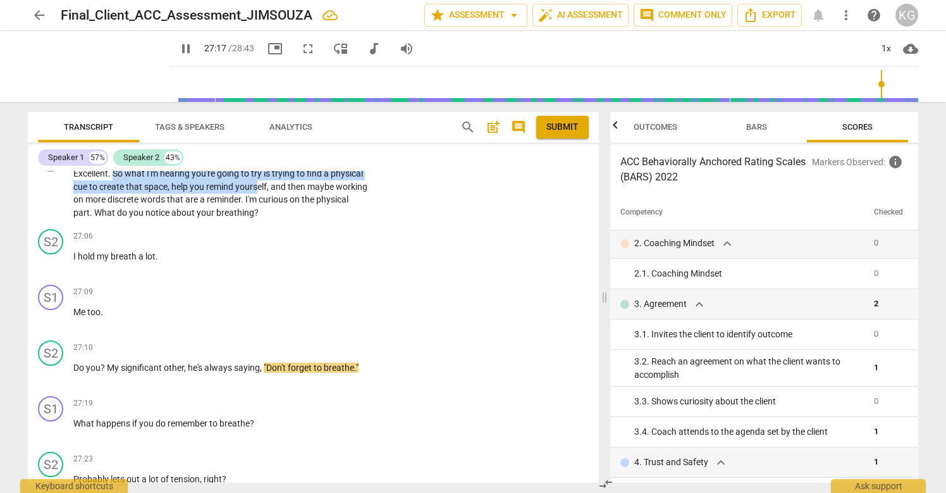
scroll to position [7222, 0]
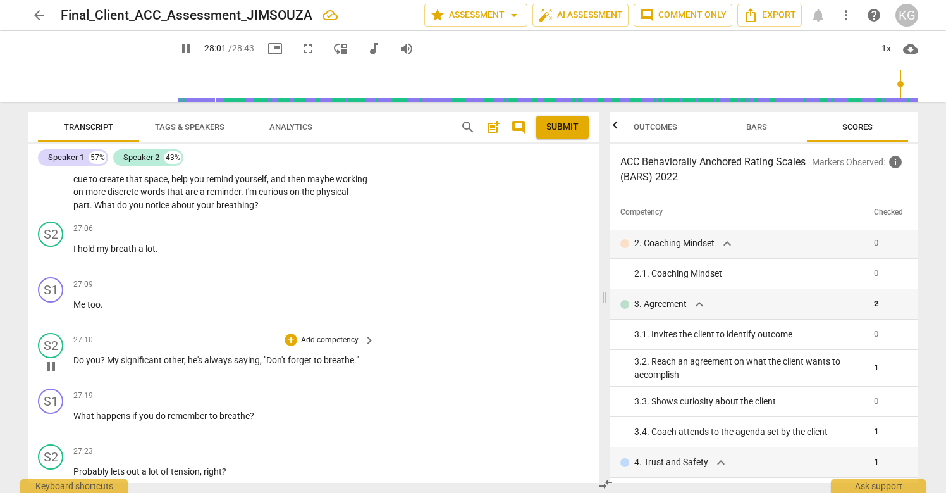
click at [240, 365] on span "saying" at bounding box center [247, 360] width 26 height 10
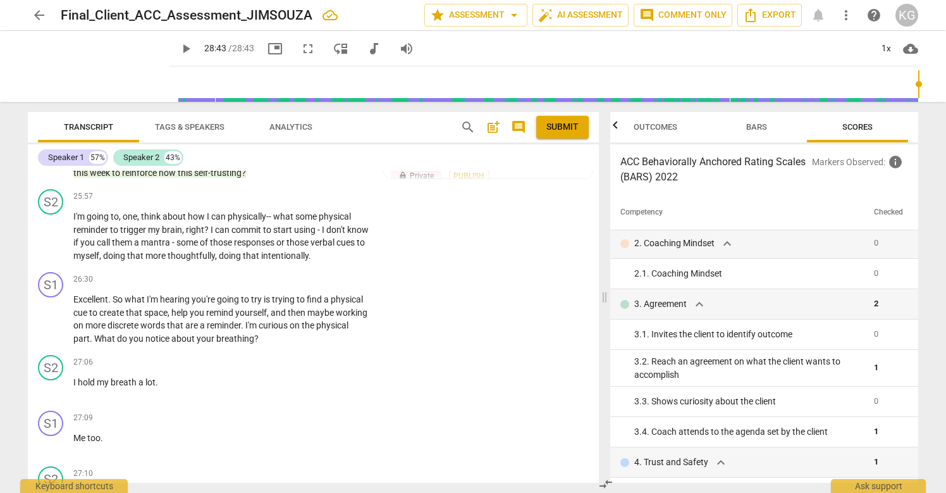
scroll to position [7121, 0]
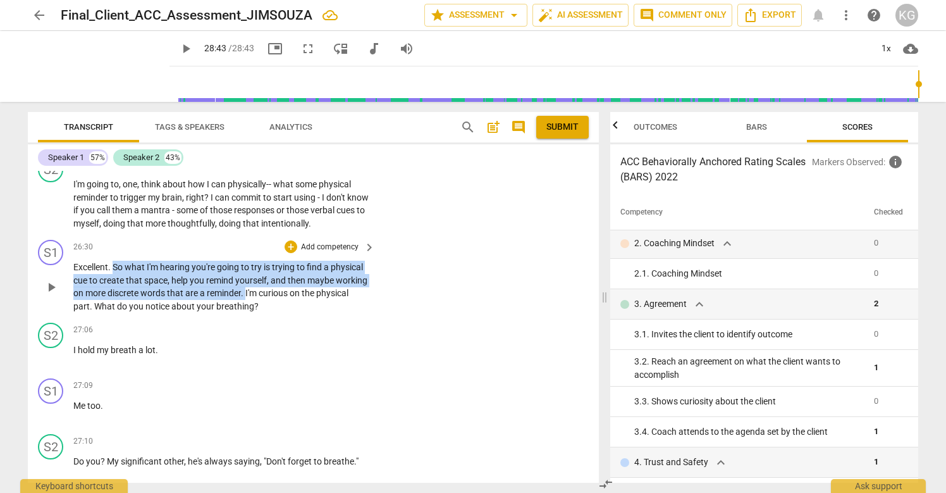
drag, startPoint x: 114, startPoint y: 279, endPoint x: 281, endPoint y: 304, distance: 168.0
click at [281, 304] on p "Excellent . So what I'm hearing you're going to try is trying to find a physica…" at bounding box center [220, 287] width 295 height 52
click at [292, 253] on div "+" at bounding box center [291, 246] width 13 height 13
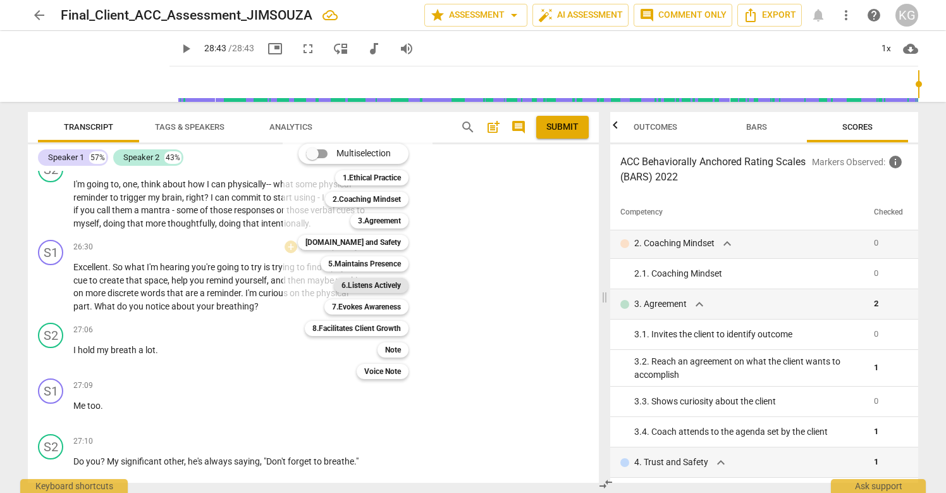
click at [364, 281] on b "6.Listens Actively" at bounding box center [370, 285] width 59 height 15
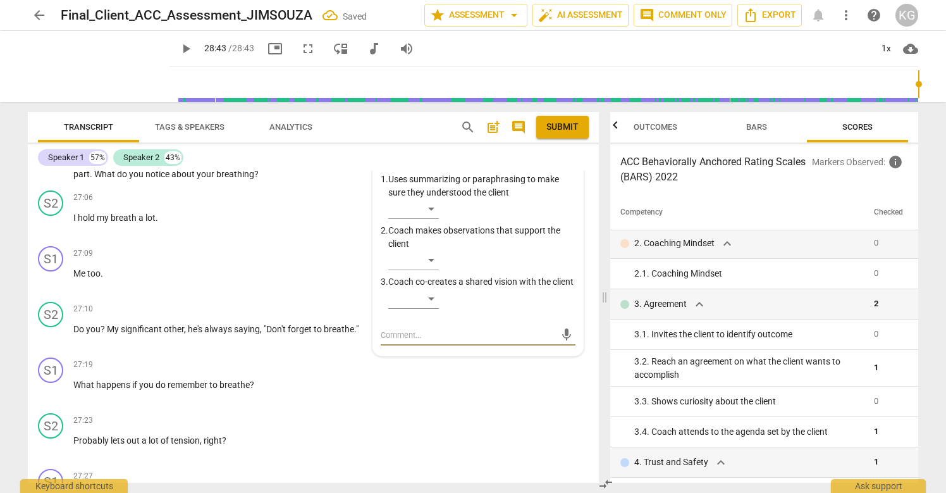
scroll to position [7248, 0]
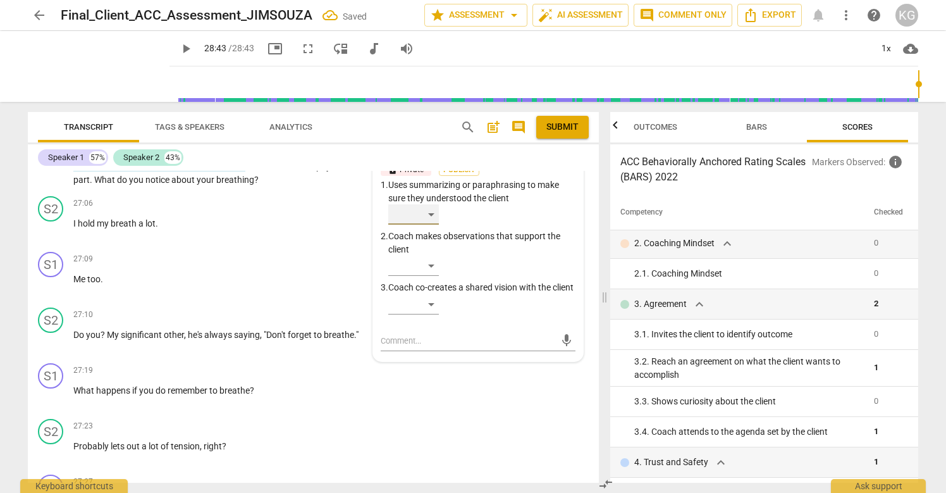
click at [426, 224] on div "​" at bounding box center [413, 214] width 51 height 20
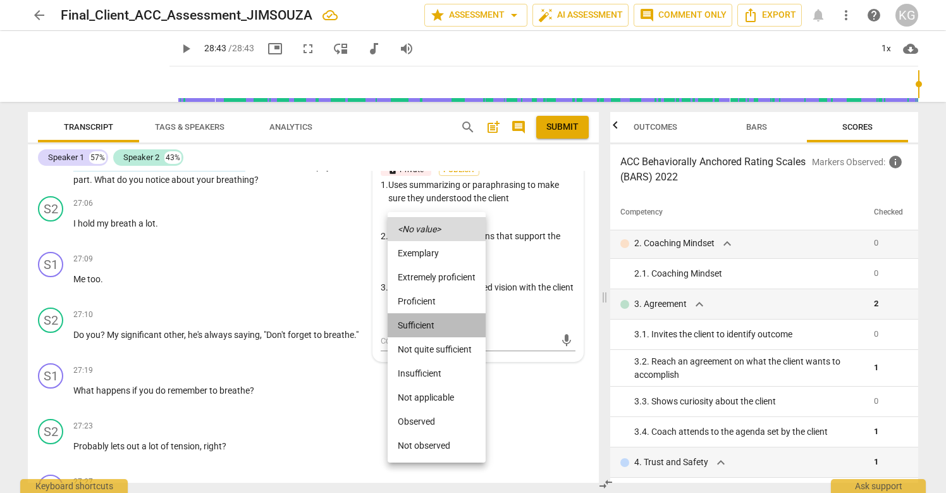
click at [431, 326] on li "Sufficient" at bounding box center [437, 325] width 98 height 24
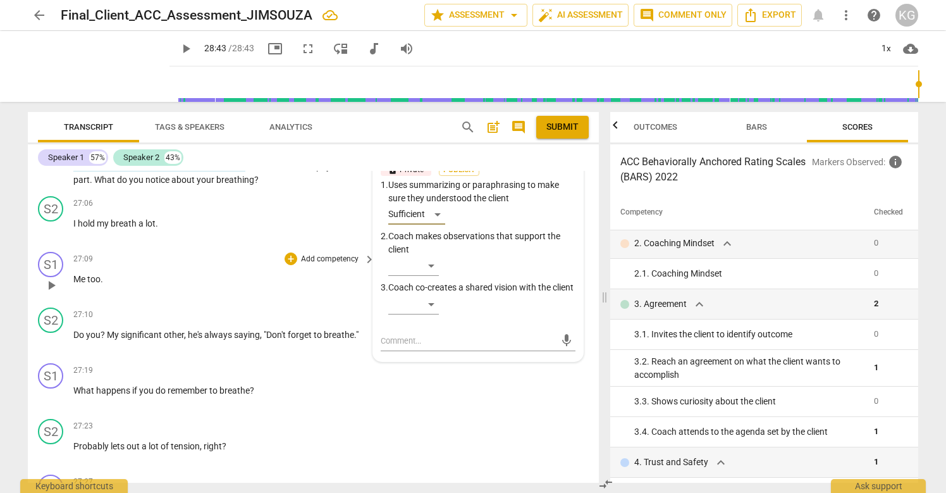
click at [183, 297] on div "27:09 + Add competency keyboard_arrow_right Me too ." at bounding box center [224, 275] width 303 height 46
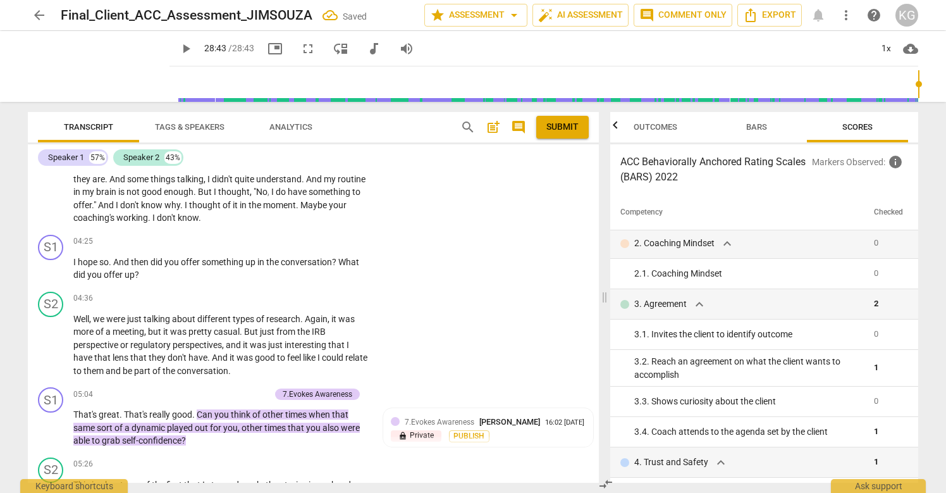
scroll to position [986, 0]
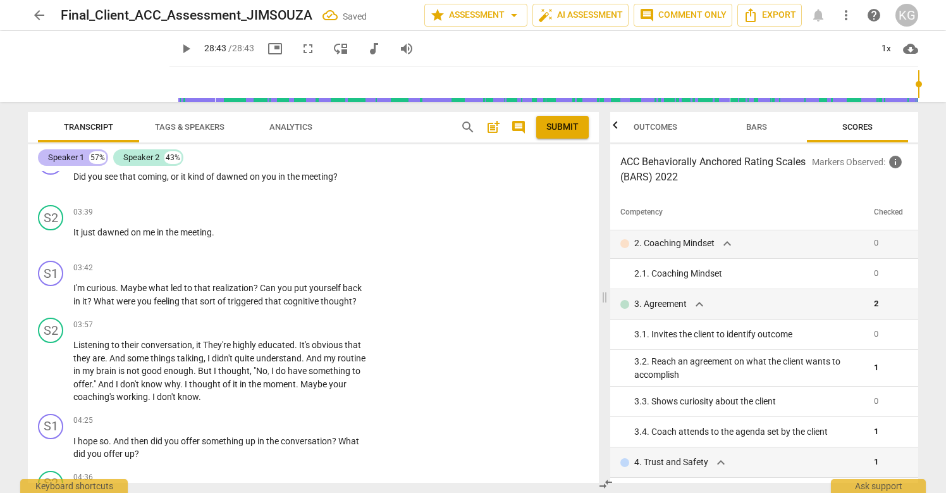
click at [82, 156] on div "Speaker 1" at bounding box center [66, 157] width 36 height 13
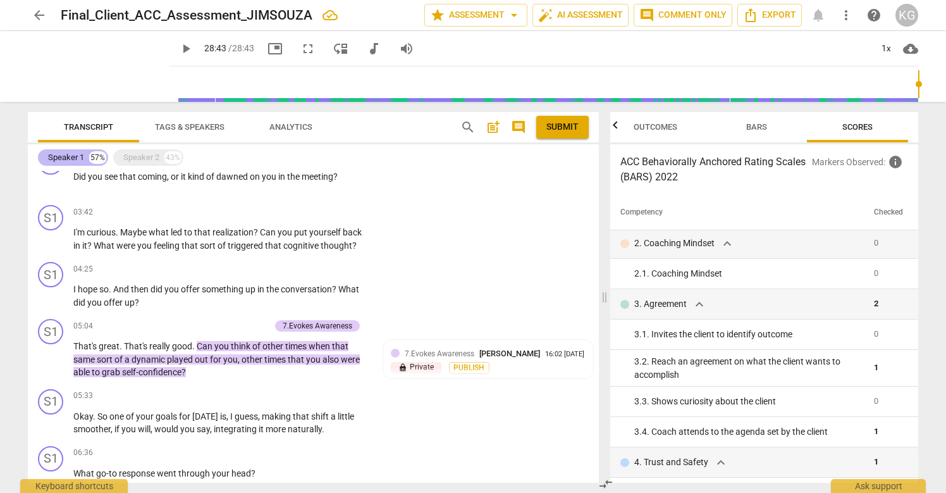
click at [75, 159] on div "Speaker 1" at bounding box center [66, 157] width 36 height 13
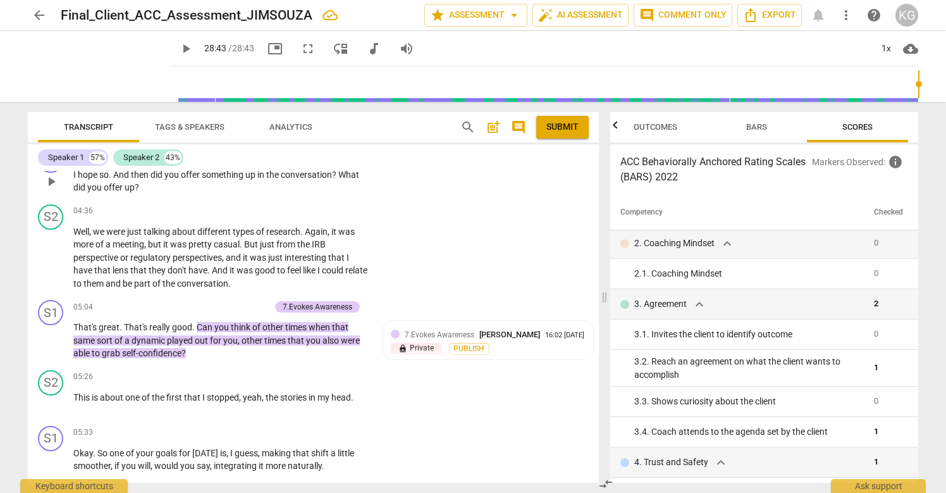
scroll to position [1253, 0]
click at [78, 155] on div "Speaker 1" at bounding box center [66, 157] width 36 height 13
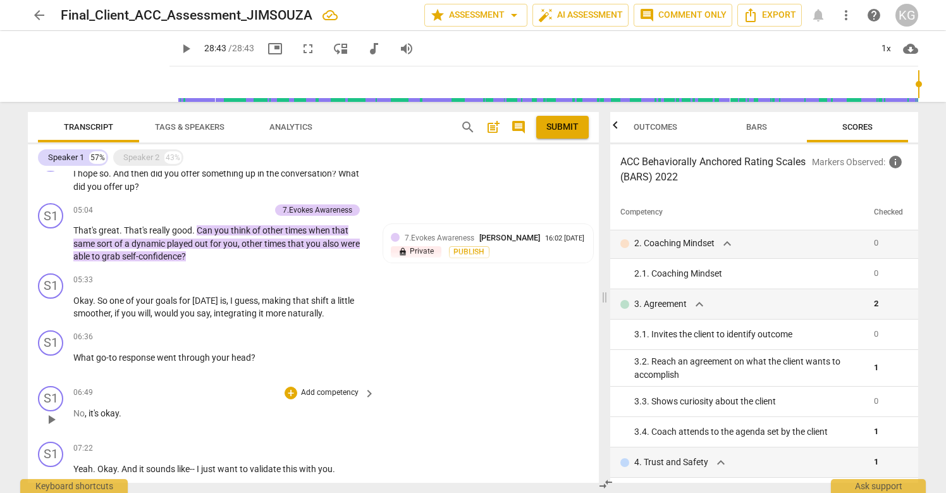
scroll to position [609, 0]
click at [233, 309] on span "integrating" at bounding box center [236, 314] width 45 height 10
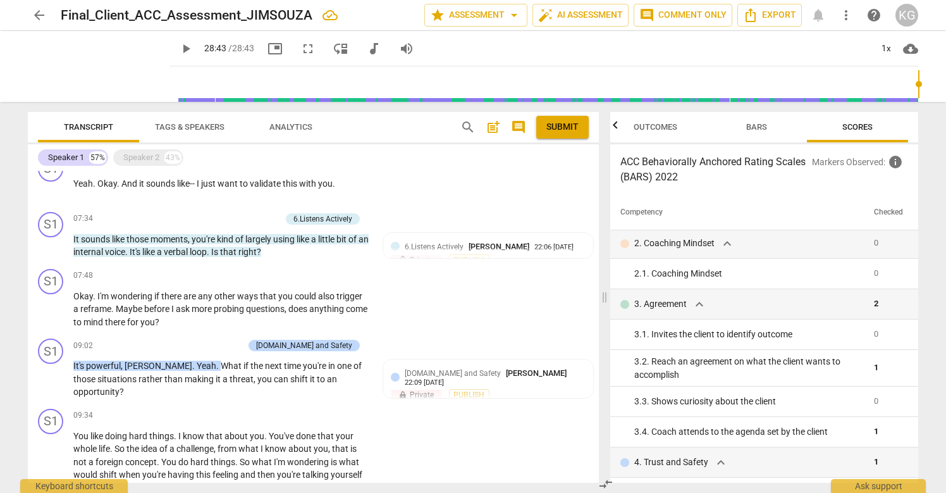
scroll to position [897, 0]
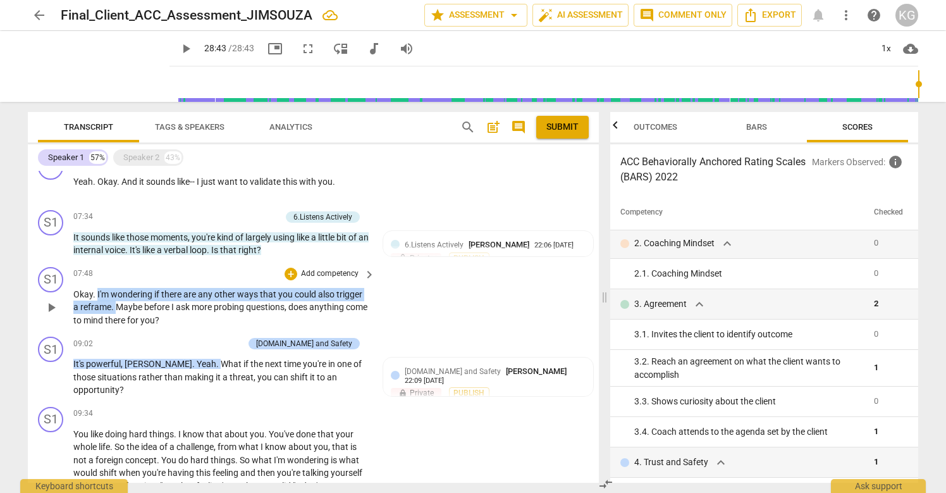
drag, startPoint x: 97, startPoint y: 293, endPoint x: 116, endPoint y: 302, distance: 21.2
click at [116, 302] on p "Okay . I'm wondering if there are any other ways that you could also trigger a …" at bounding box center [220, 307] width 295 height 39
click at [290, 273] on div "+" at bounding box center [291, 273] width 13 height 13
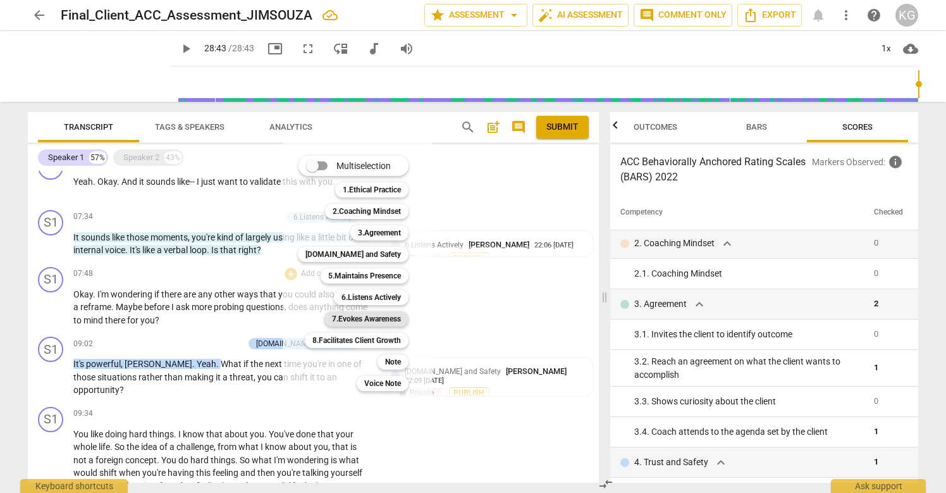
click at [376, 322] on b "7.Evokes Awareness" at bounding box center [366, 318] width 69 height 15
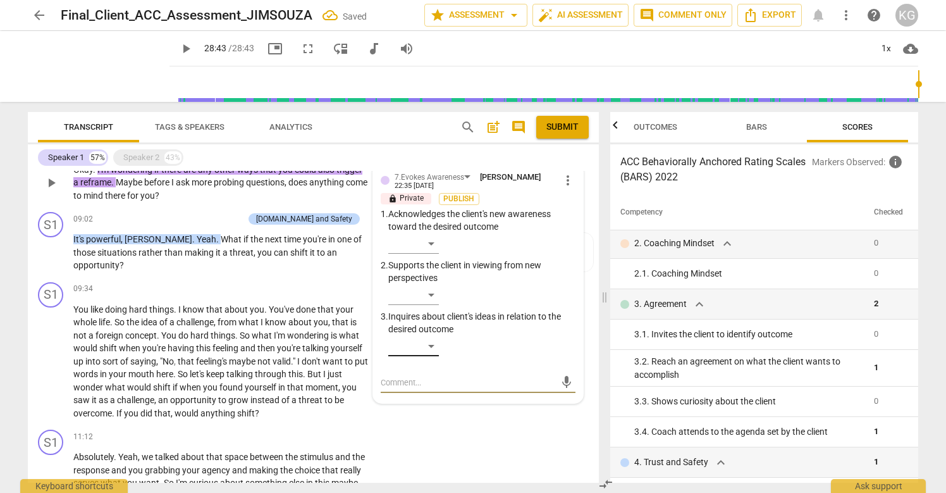
scroll to position [1036, 0]
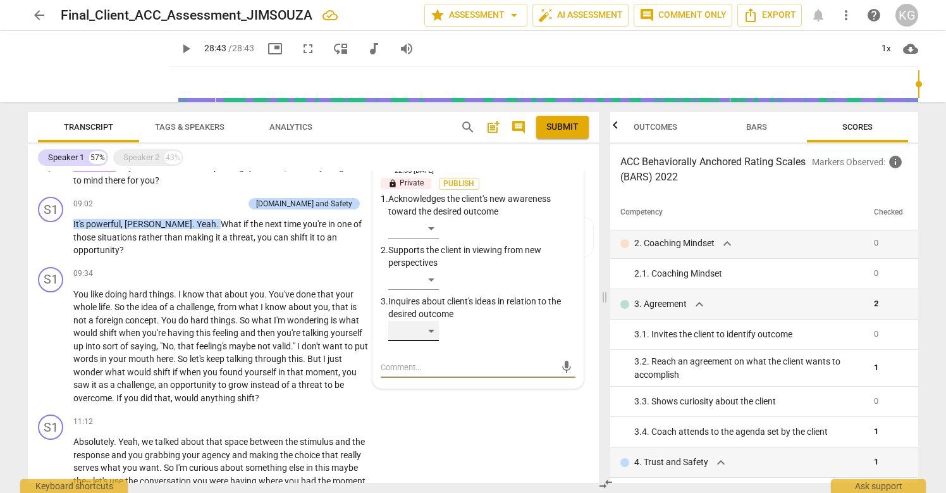
click at [429, 333] on div "​" at bounding box center [413, 331] width 51 height 20
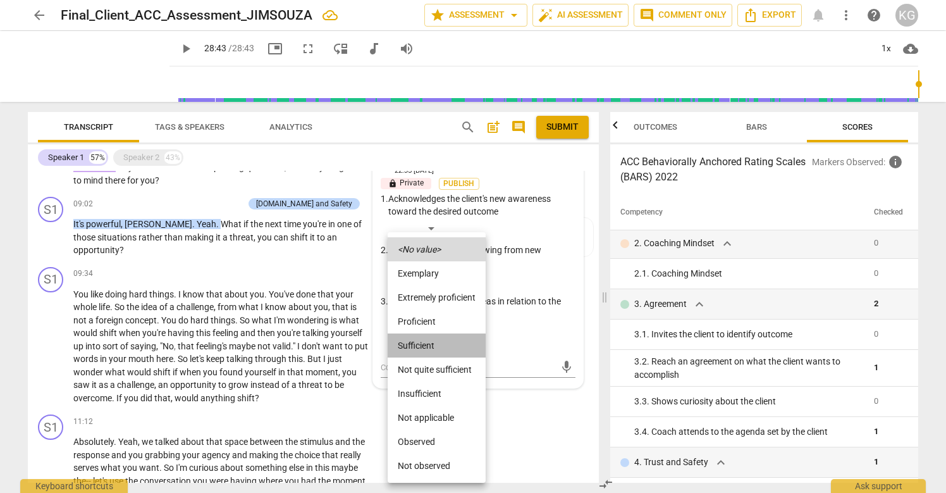
click at [433, 351] on li "Sufficient" at bounding box center [437, 345] width 98 height 24
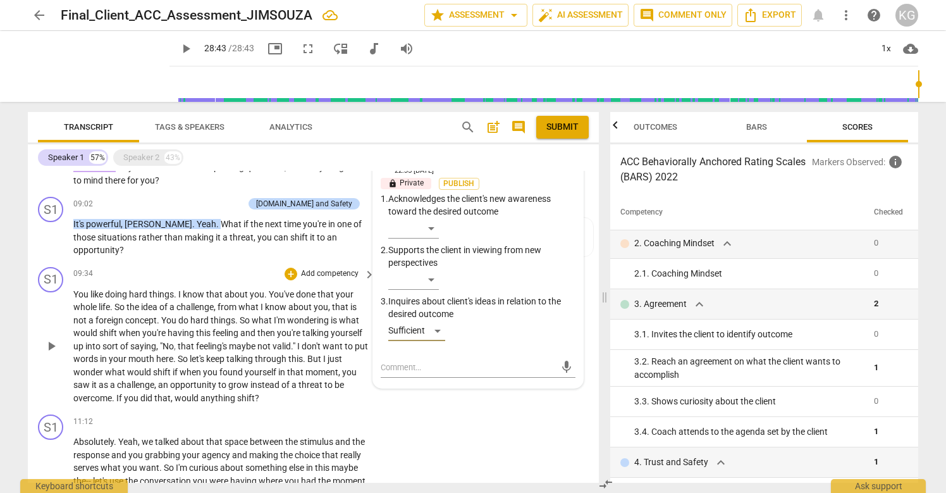
click at [290, 367] on span "that" at bounding box center [296, 372] width 18 height 10
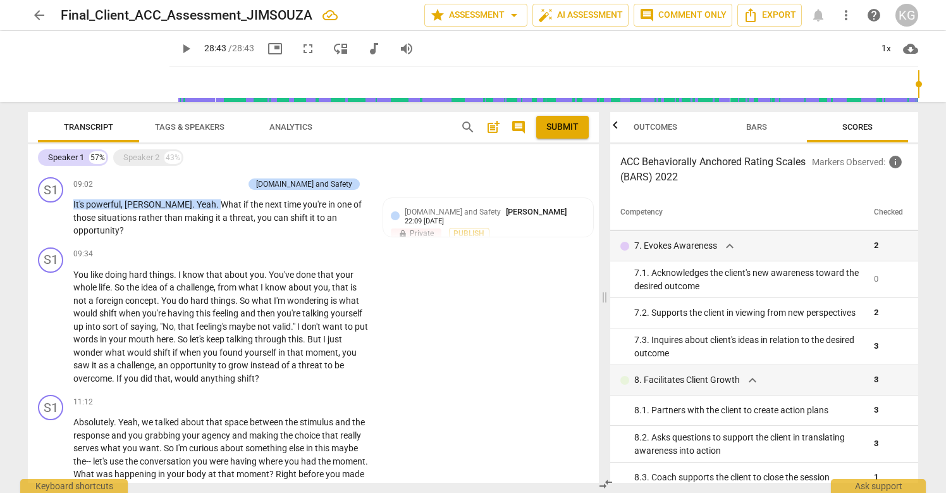
scroll to position [657, 0]
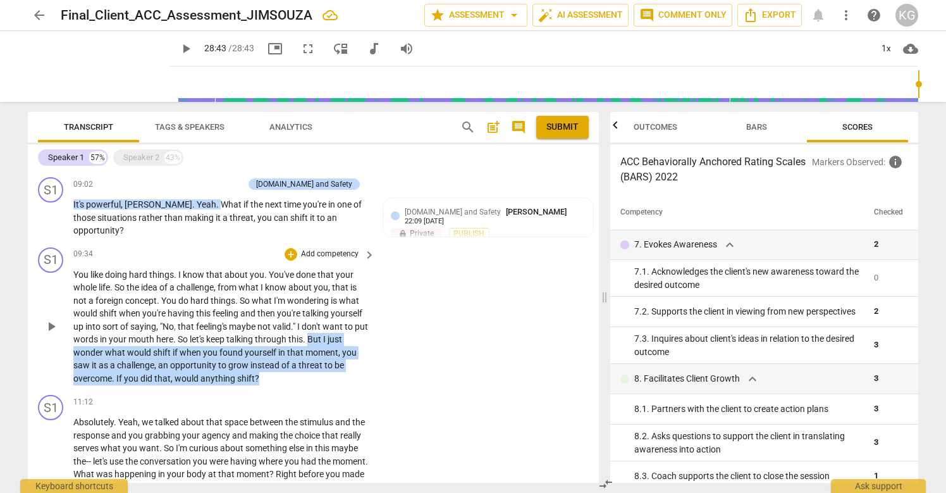
drag, startPoint x: 324, startPoint y: 326, endPoint x: 312, endPoint y: 367, distance: 42.2
click at [312, 367] on p "You like doing hard things . I know that about you . You've done that your whol…" at bounding box center [220, 326] width 295 height 117
click at [289, 248] on div "+" at bounding box center [291, 254] width 13 height 13
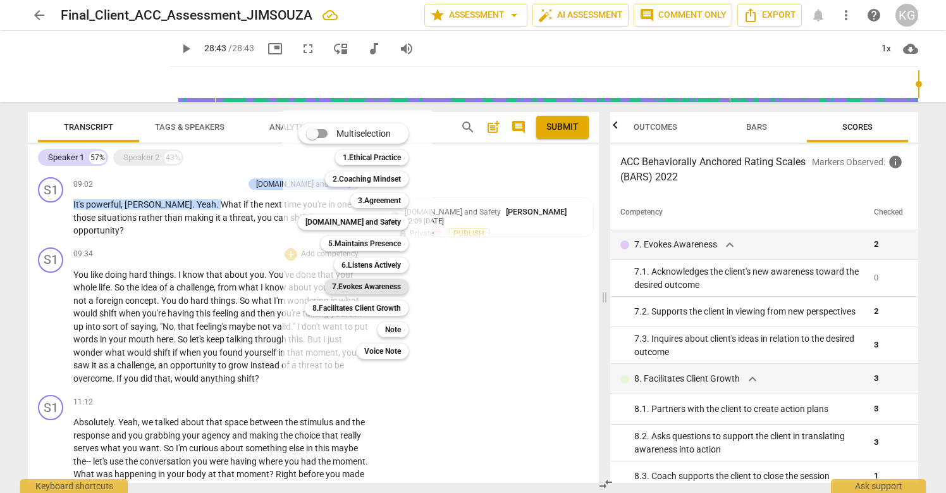
click at [376, 288] on b "7.Evokes Awareness" at bounding box center [366, 286] width 69 height 15
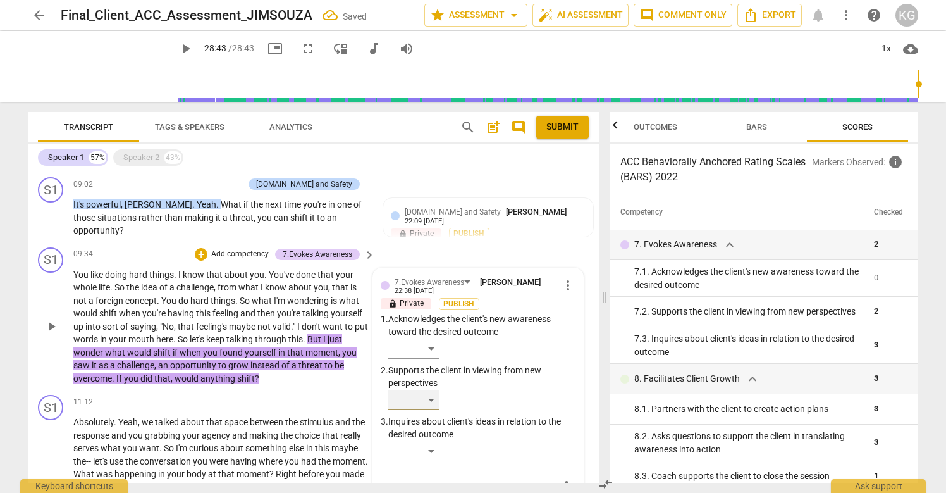
click at [415, 390] on div "​" at bounding box center [413, 400] width 51 height 20
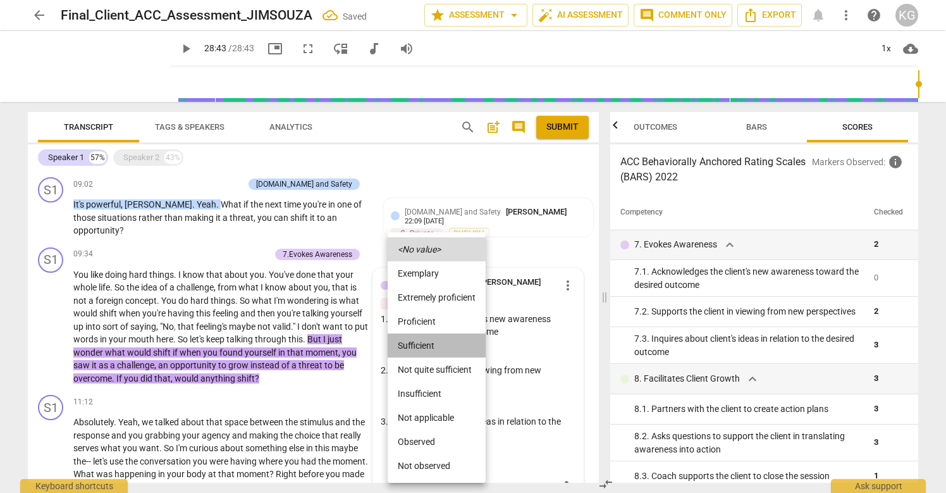
click at [419, 339] on li "Sufficient" at bounding box center [437, 345] width 98 height 24
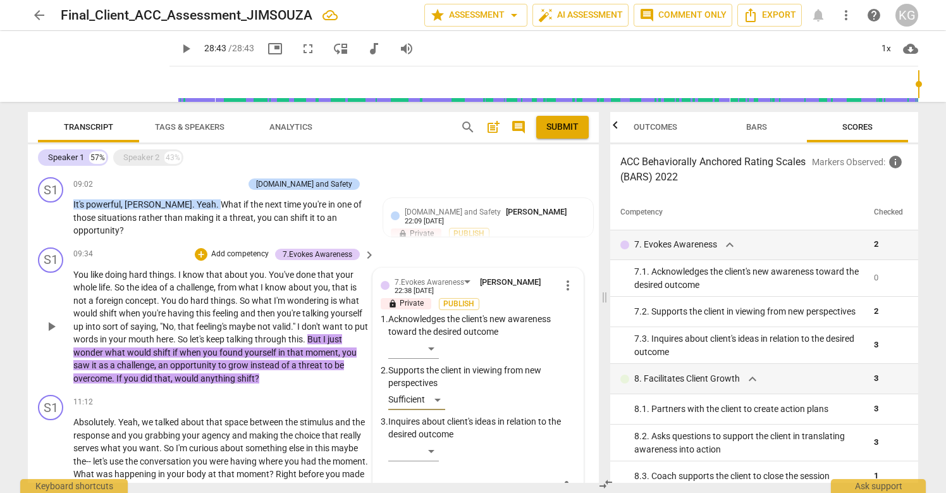
click at [249, 308] on span "and" at bounding box center [248, 313] width 17 height 10
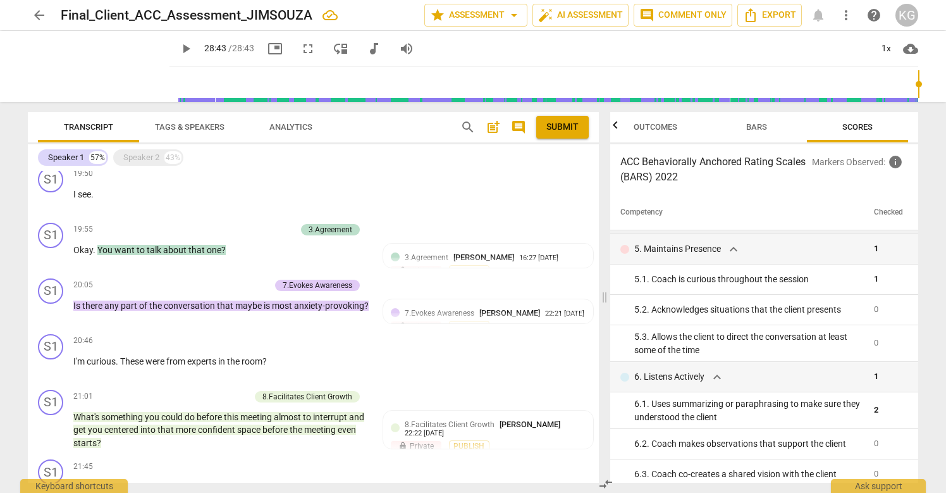
scroll to position [398, 0]
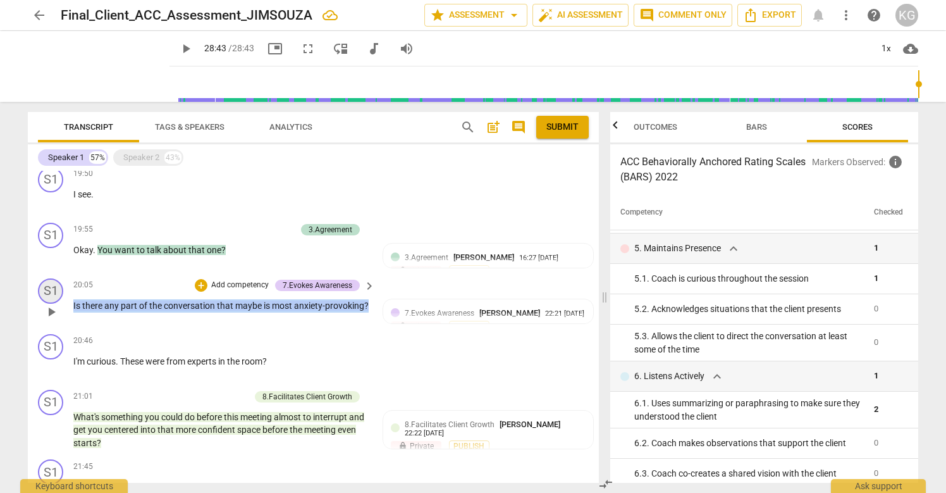
drag, startPoint x: 139, startPoint y: 307, endPoint x: 49, endPoint y: 285, distance: 92.5
click at [49, 285] on div "S1 play_arrow pause 20:05 + Add competency 7.Evokes Awareness keyboard_arrow_ri…" at bounding box center [313, 301] width 571 height 56
click at [198, 279] on div "+" at bounding box center [201, 285] width 13 height 13
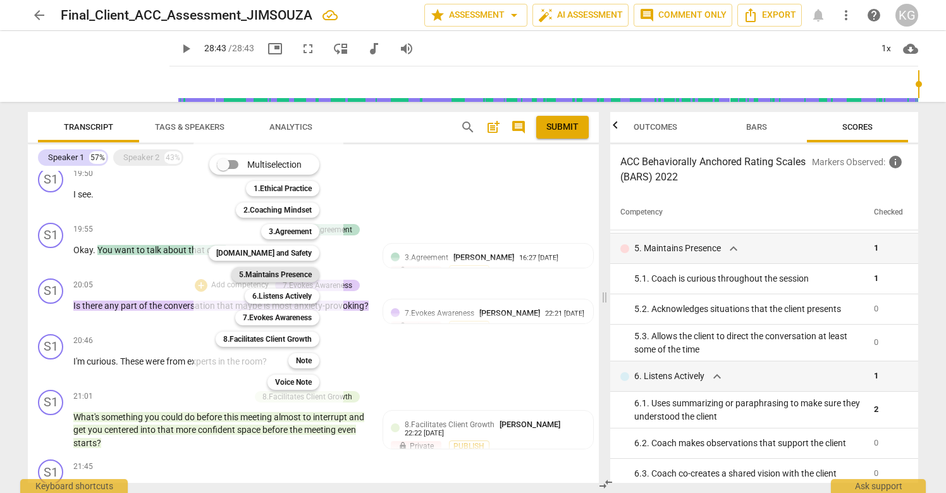
click at [271, 273] on b "5.Maintains Presence" at bounding box center [275, 274] width 73 height 15
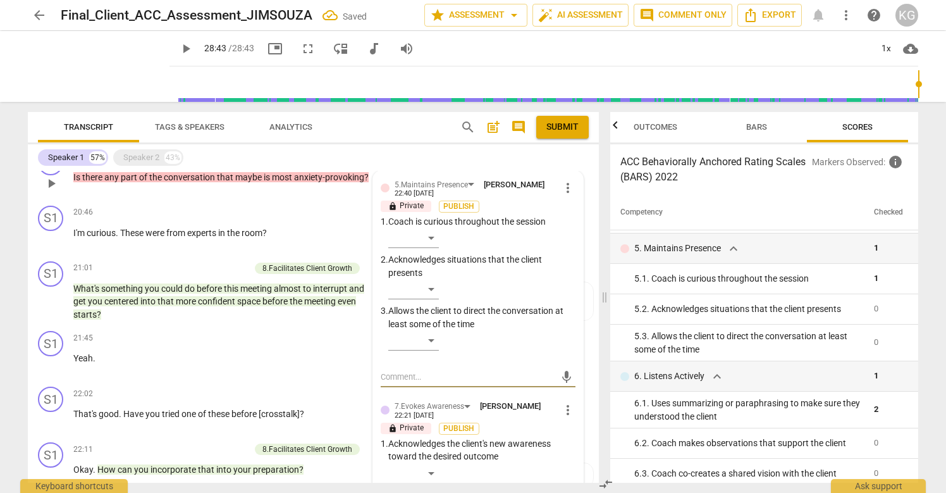
scroll to position [2747, 0]
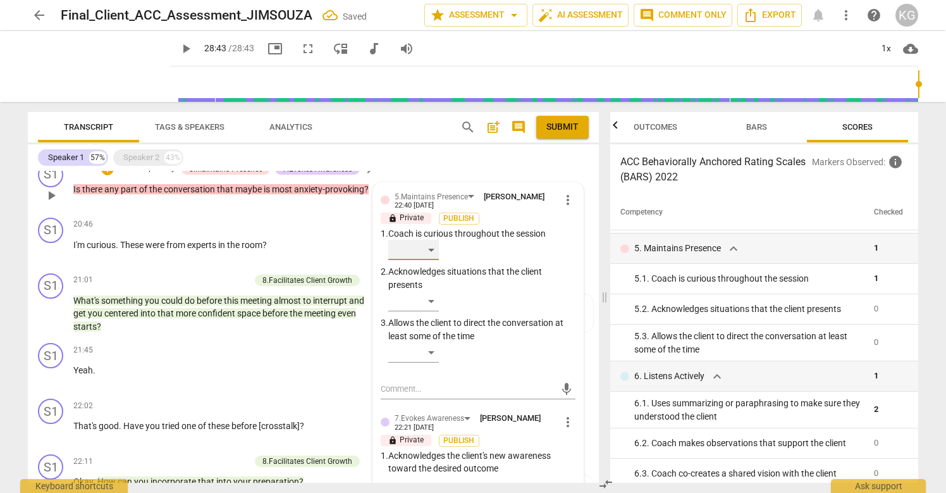
click at [430, 242] on div "​" at bounding box center [413, 250] width 51 height 20
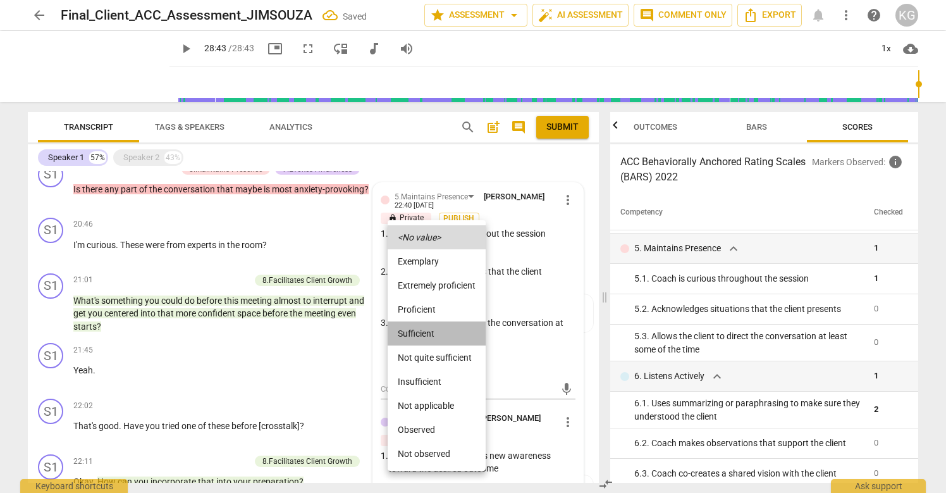
click at [422, 329] on li "Sufficient" at bounding box center [437, 333] width 98 height 24
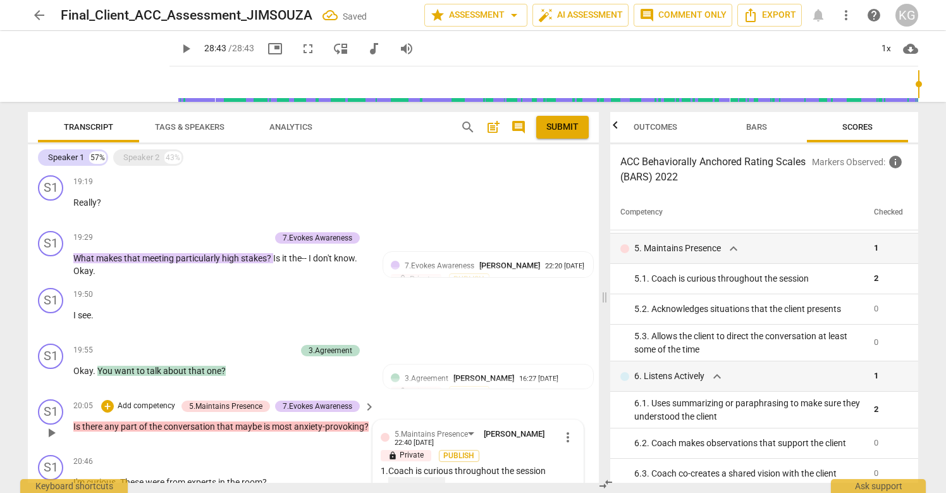
scroll to position [2498, 0]
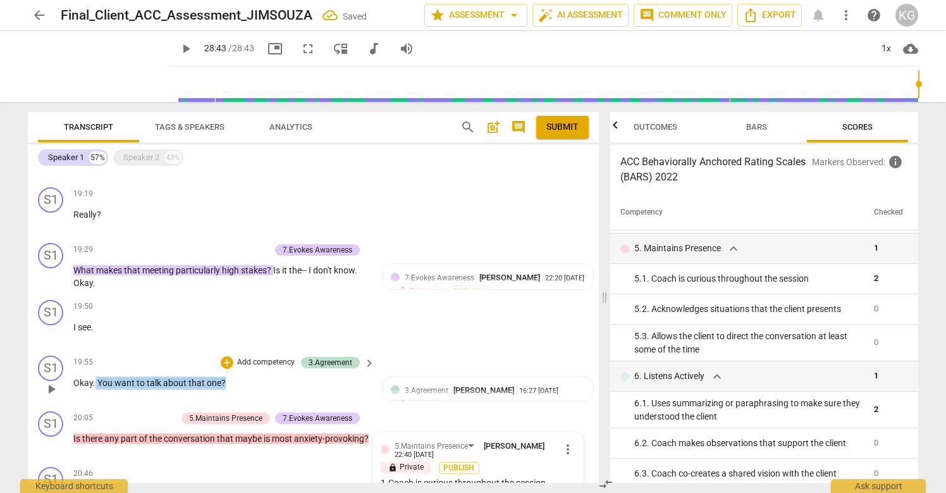
drag, startPoint x: 243, startPoint y: 369, endPoint x: 95, endPoint y: 367, distance: 148.0
click at [95, 376] on p "Okay . You want to talk about that one ?" at bounding box center [220, 382] width 295 height 13
click at [228, 356] on div "+" at bounding box center [227, 362] width 13 height 13
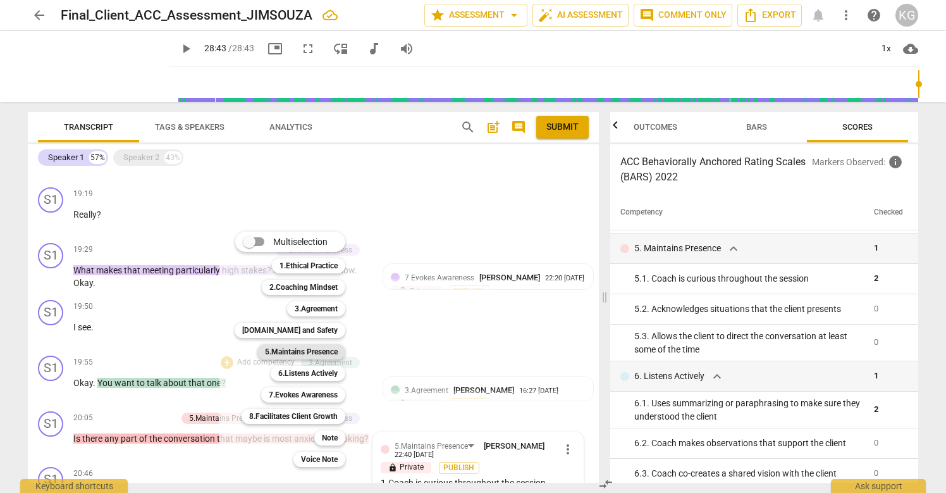
click at [314, 355] on b "5.Maintains Presence" at bounding box center [301, 351] width 73 height 15
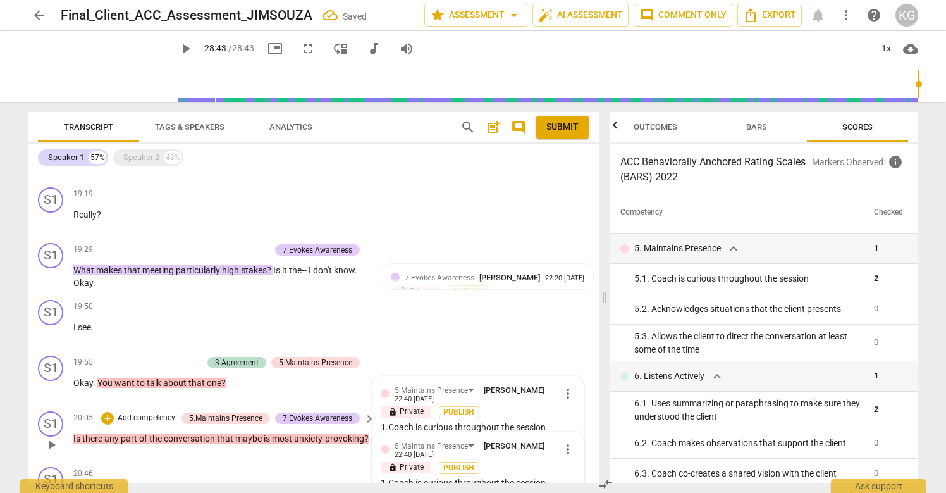
scroll to position [2741, 0]
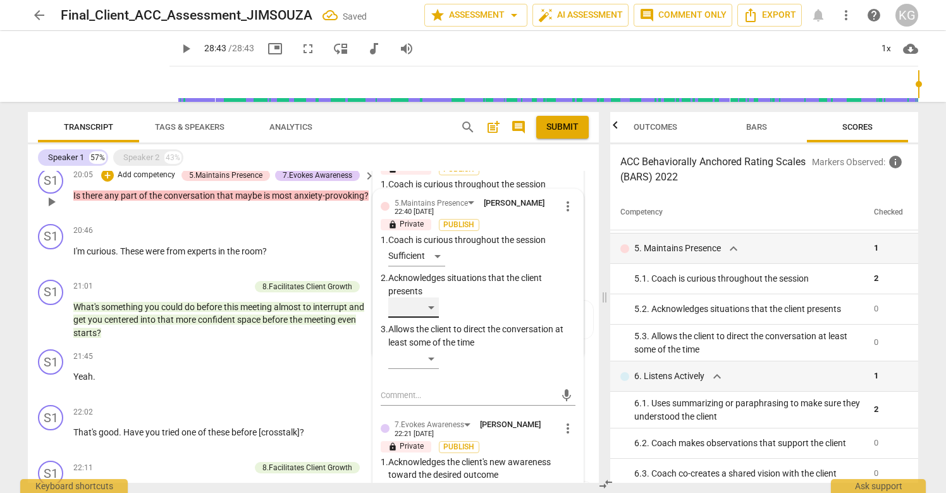
click at [433, 297] on div "​" at bounding box center [413, 307] width 51 height 20
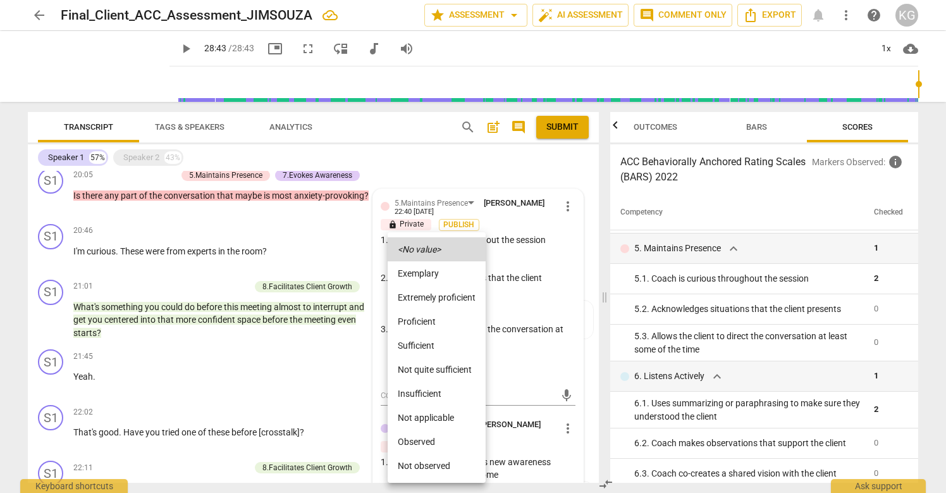
click at [437, 339] on li "Sufficient" at bounding box center [437, 345] width 98 height 24
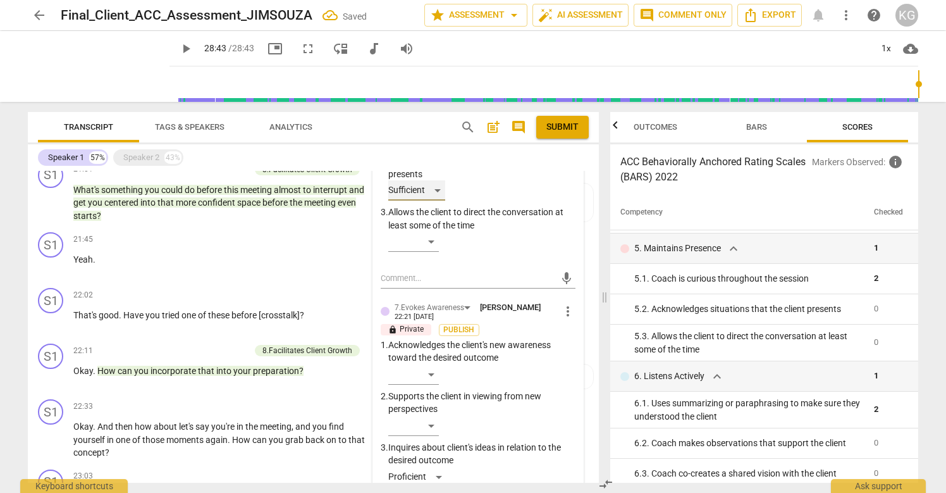
scroll to position [2874, 0]
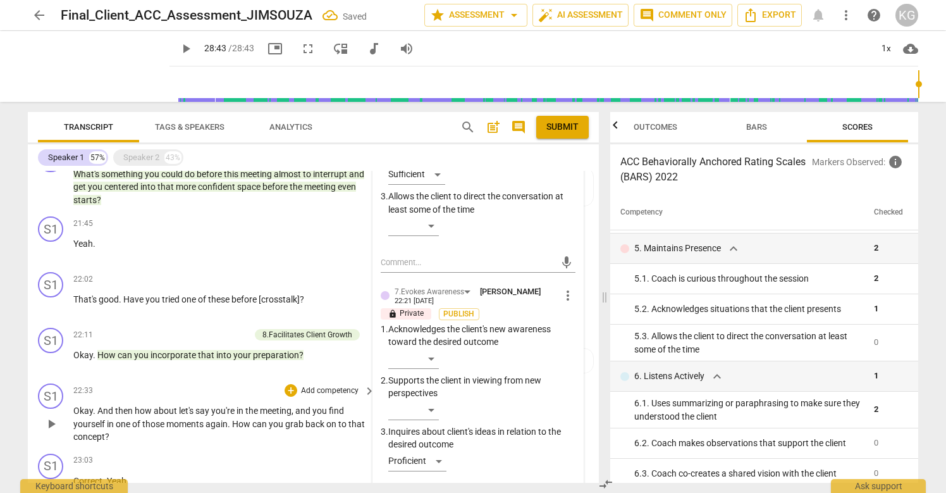
click at [215, 383] on div "22:33 + Add competency keyboard_arrow_right" at bounding box center [224, 390] width 303 height 14
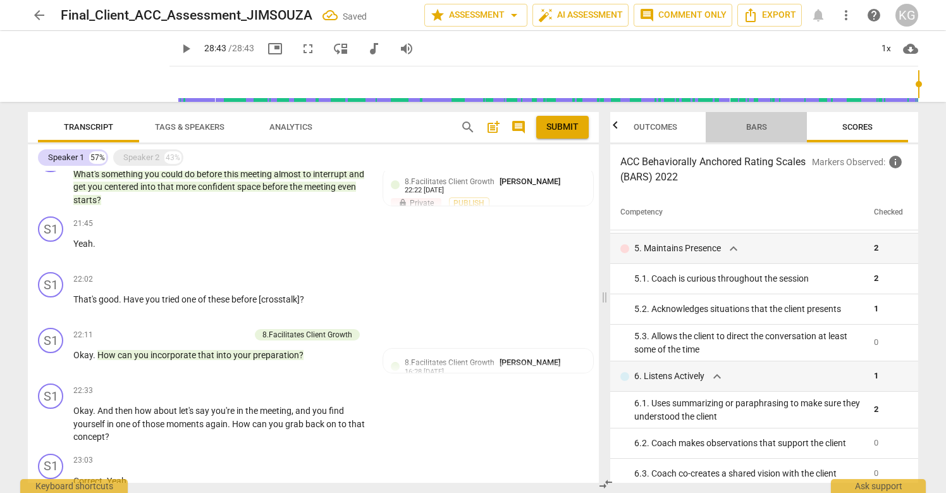
click at [757, 123] on span "Bars" at bounding box center [756, 126] width 21 height 9
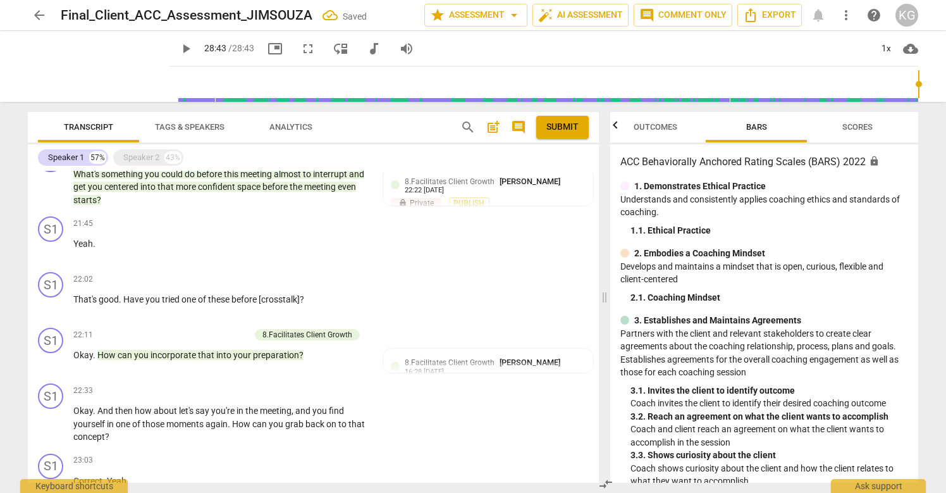
scroll to position [1, 0]
click at [666, 126] on span "Outcomes" at bounding box center [656, 126] width 44 height 9
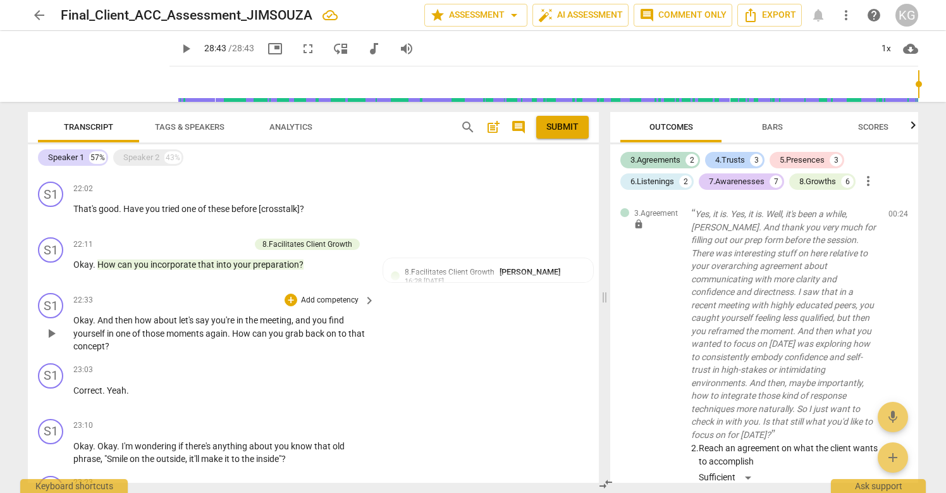
scroll to position [2965, 0]
type input "1723"
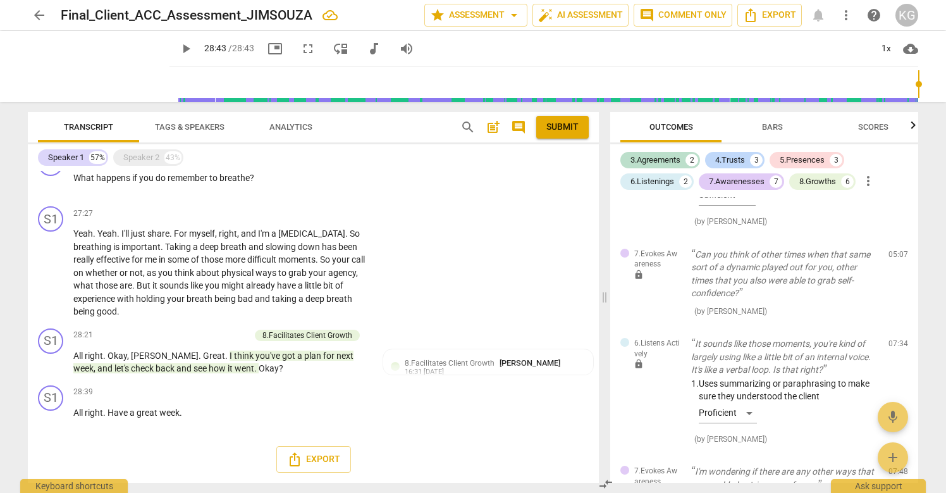
scroll to position [388, 0]
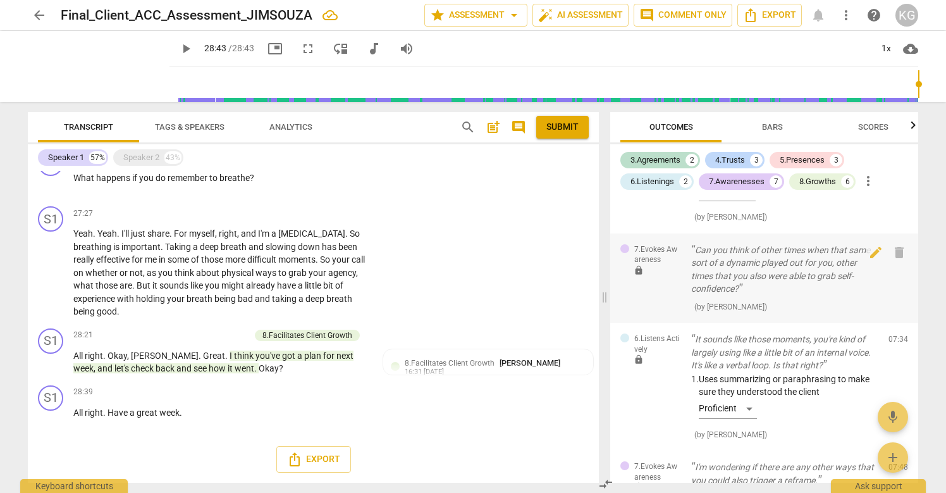
click at [758, 261] on p "Can you think of other times when that same sort of a dynamic played out for yo…" at bounding box center [784, 269] width 187 height 52
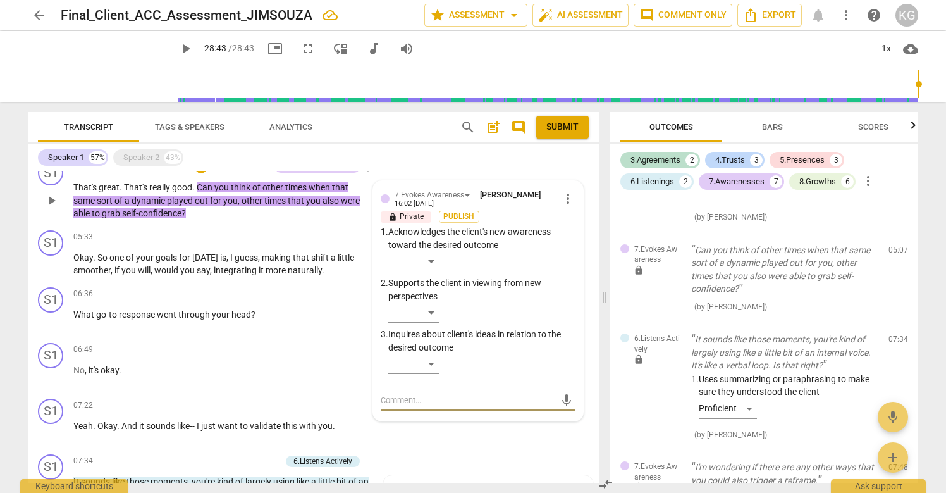
scroll to position [656, 0]
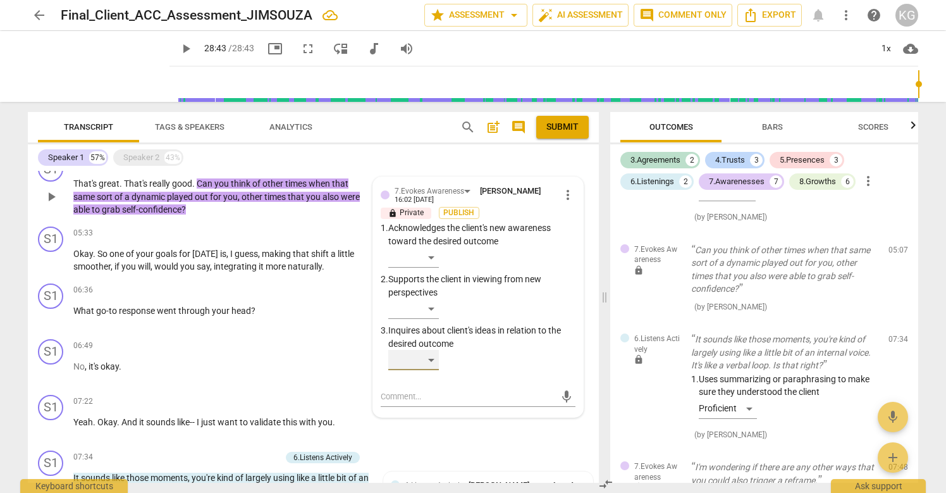
click at [429, 361] on div "​" at bounding box center [413, 360] width 51 height 20
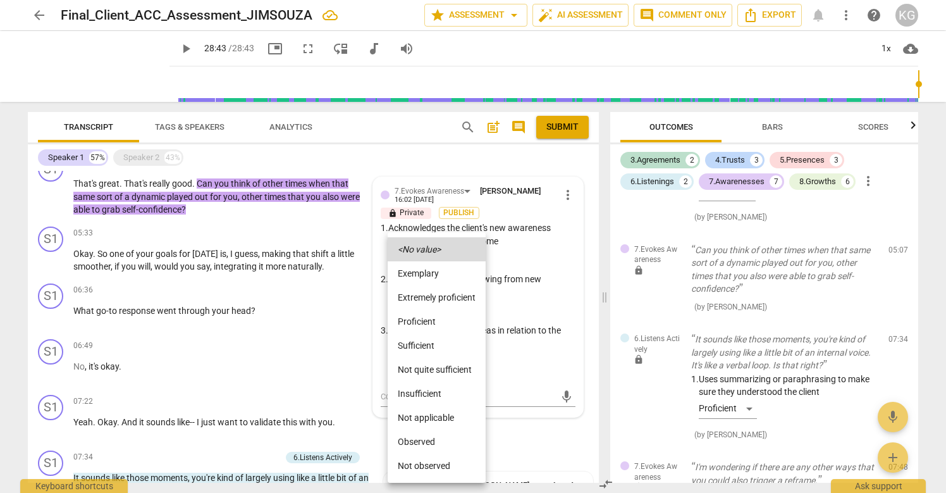
click at [436, 348] on li "Sufficient" at bounding box center [437, 345] width 98 height 24
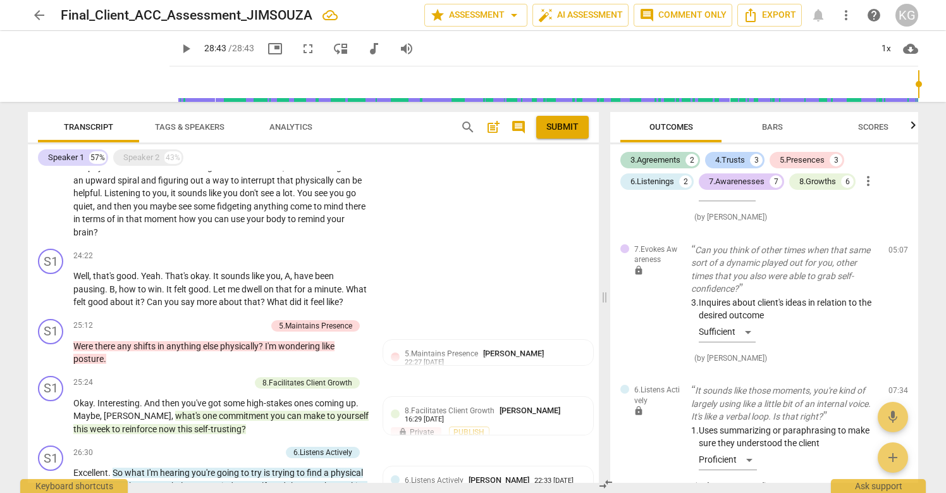
scroll to position [3299, 0]
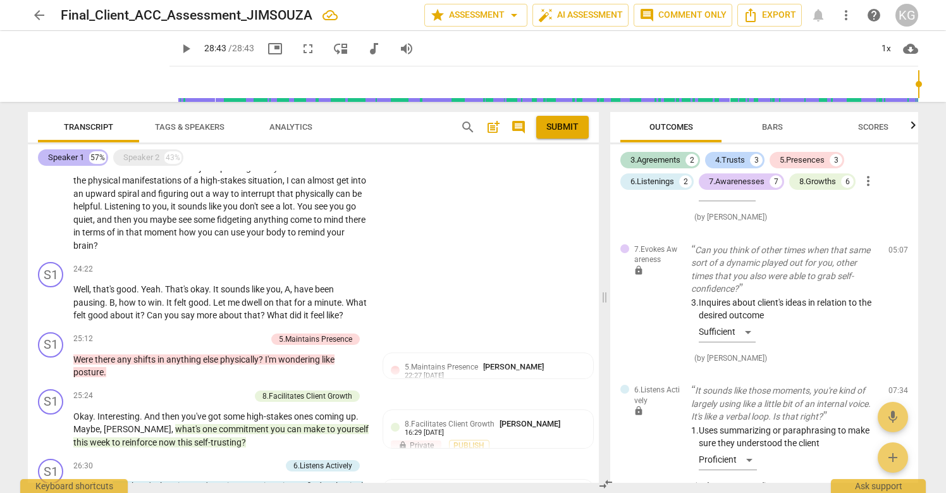
click at [74, 158] on div "Speaker 1" at bounding box center [66, 157] width 36 height 13
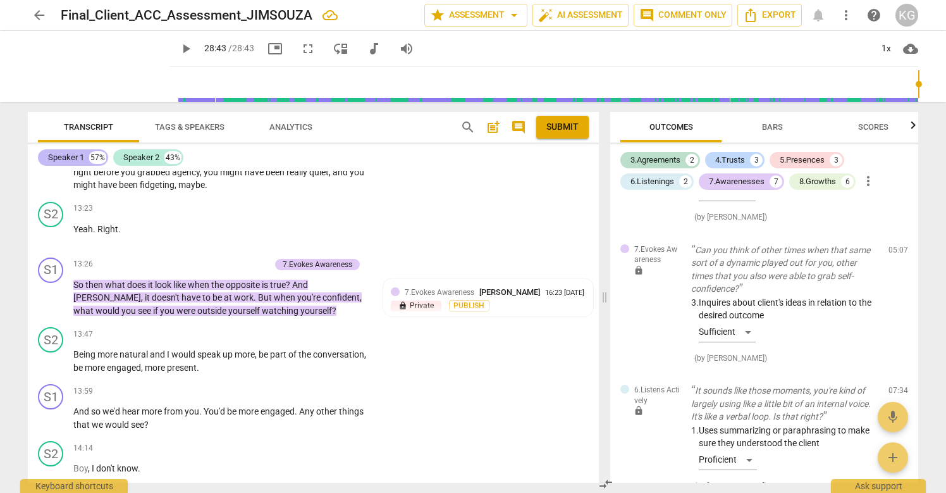
scroll to position [6651, 0]
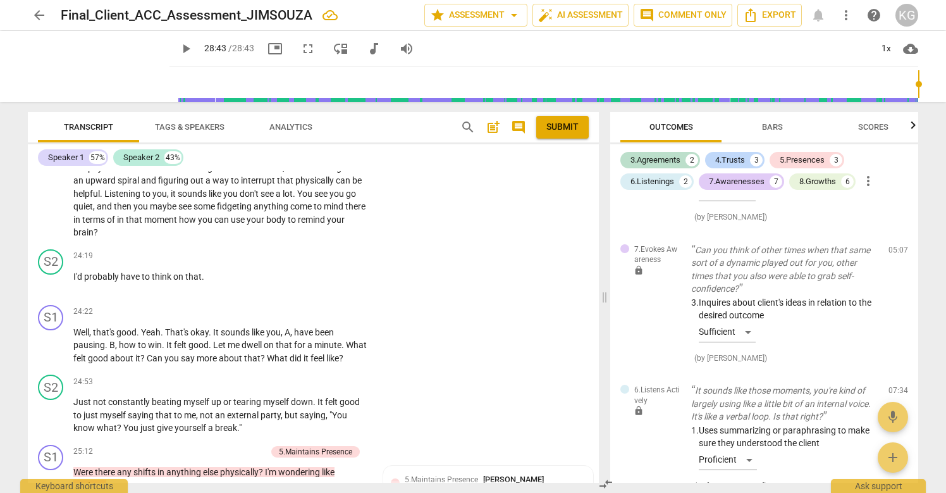
click at [77, 149] on div "Speaker 1 57% Speaker 2 43%" at bounding box center [313, 157] width 551 height 21
click at [150, 166] on div "Speaker 1 57% Speaker 2 43%" at bounding box center [313, 157] width 551 height 21
click at [152, 157] on div "Speaker 2" at bounding box center [141, 157] width 36 height 13
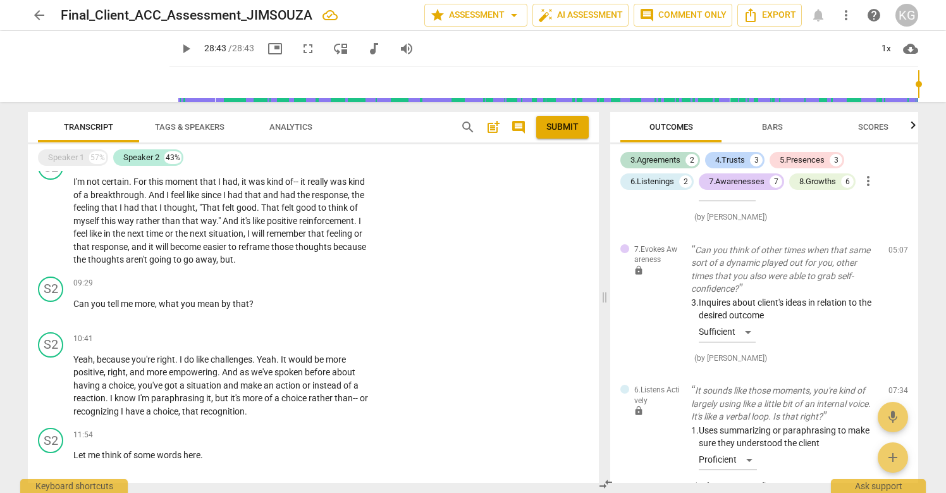
scroll to position [1234, 0]
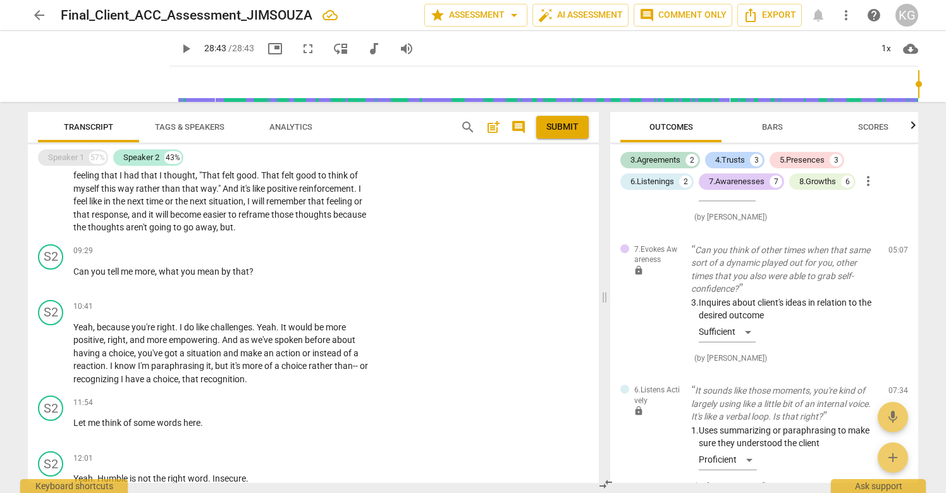
click at [66, 161] on div "Speaker 1" at bounding box center [66, 157] width 36 height 13
